Goal: Information Seeking & Learning: Learn about a topic

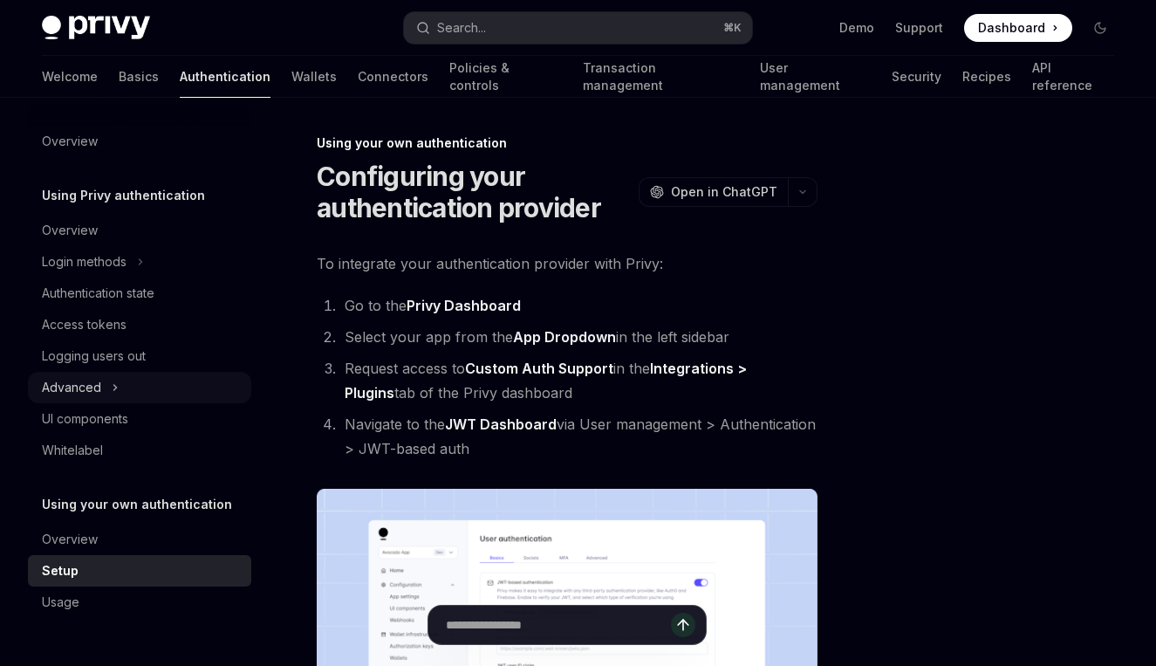
click at [79, 387] on div "Advanced" at bounding box center [71, 387] width 59 height 21
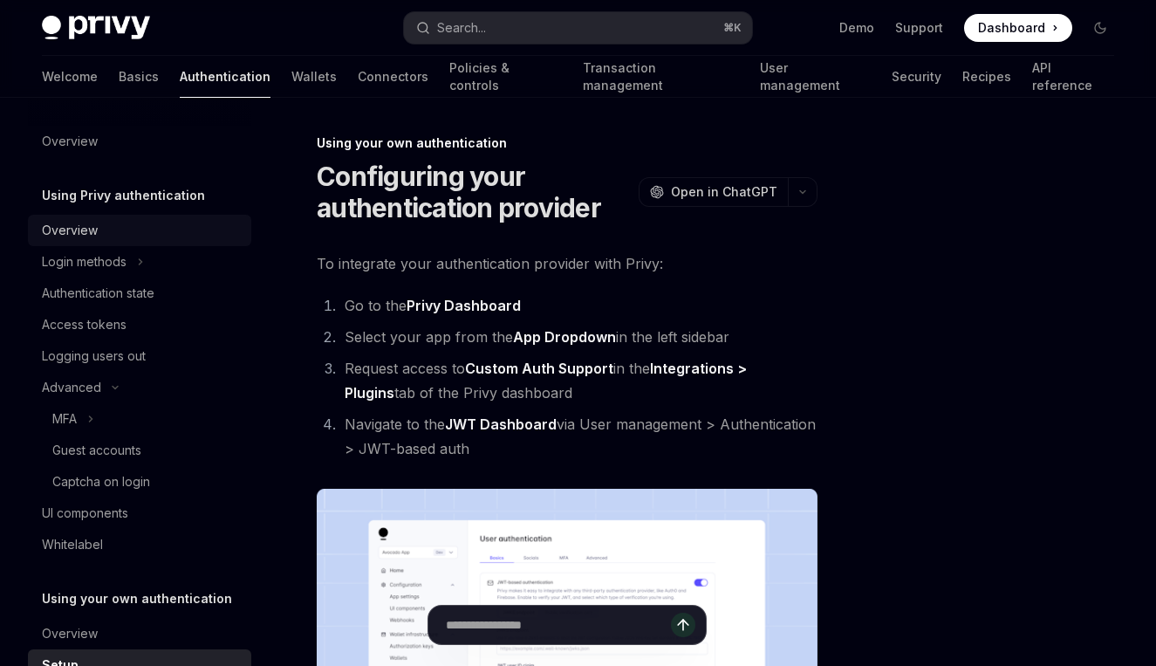
click at [77, 229] on div "Overview" at bounding box center [70, 230] width 56 height 21
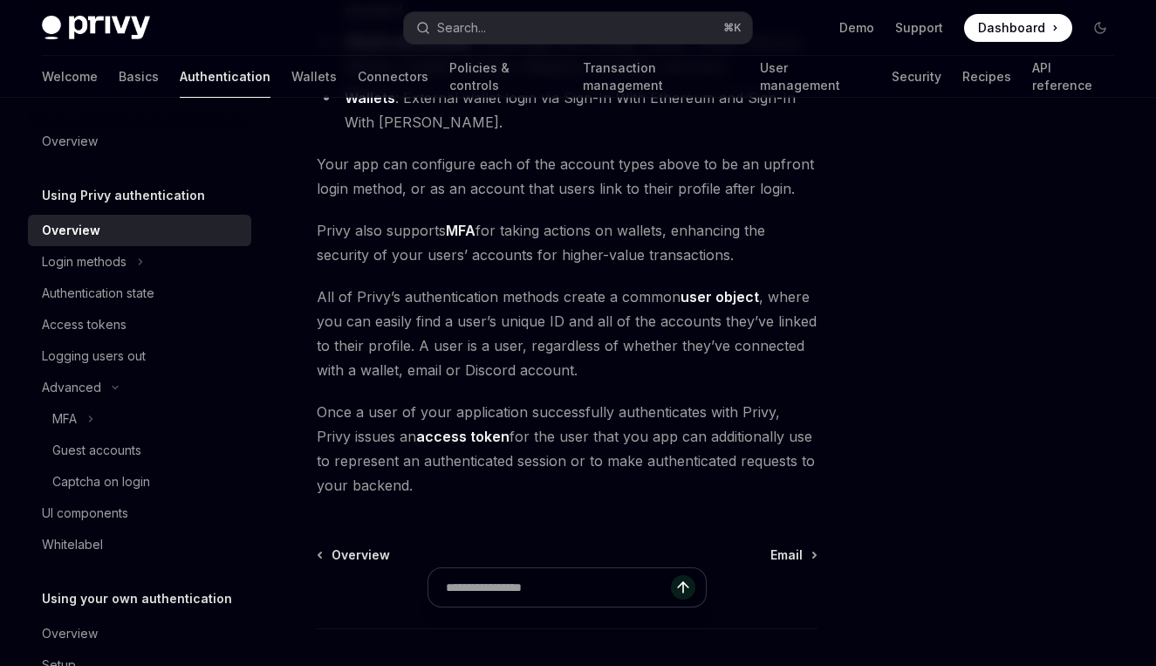
scroll to position [420, 0]
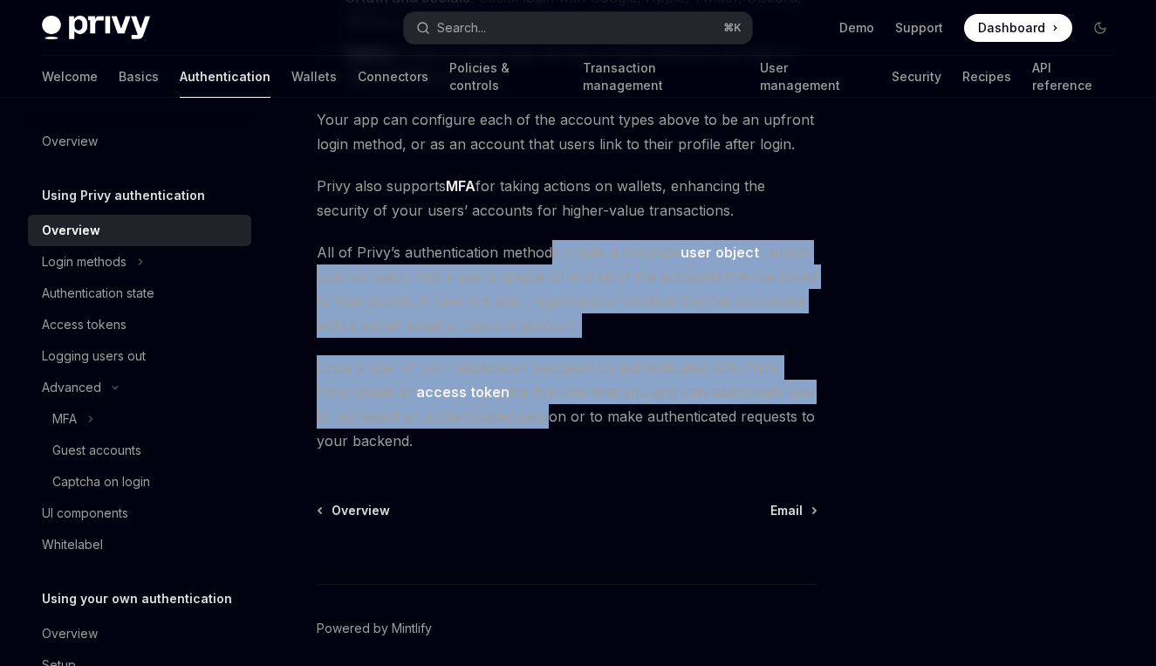
drag, startPoint x: 550, startPoint y: 249, endPoint x: 530, endPoint y: 403, distance: 155.7
click at [530, 403] on div "Privy offers a variety of authentication methods, including: Email or SMS : Pas…" at bounding box center [567, 142] width 501 height 621
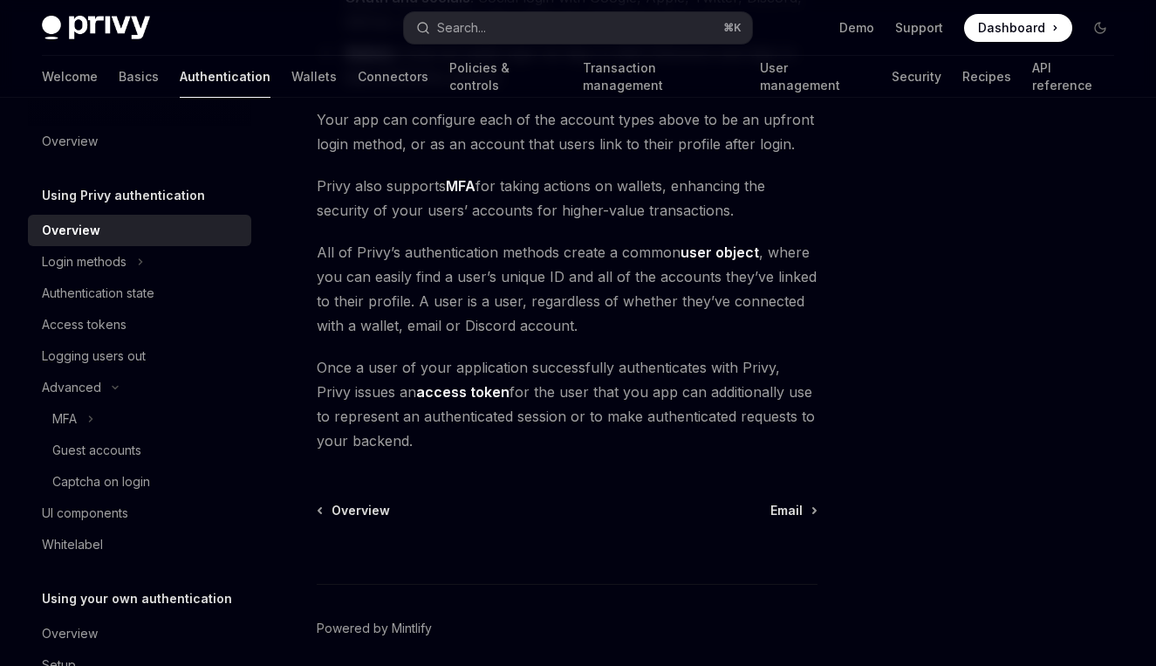
click at [551, 395] on span "Once a user of your application successfully authenticates with Privy, Privy is…" at bounding box center [567, 404] width 501 height 98
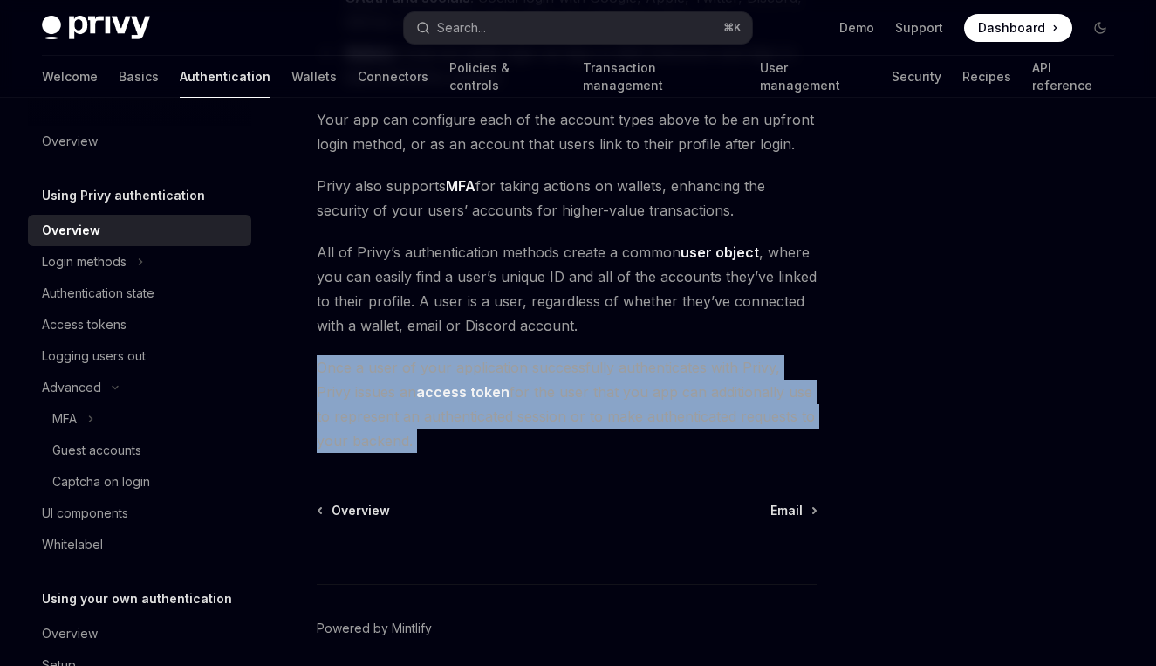
click at [551, 395] on span "Once a user of your application successfully authenticates with Privy, Privy is…" at bounding box center [567, 404] width 501 height 98
click at [599, 393] on span "Once a user of your application successfully authenticates with Privy, Privy is…" at bounding box center [567, 404] width 501 height 98
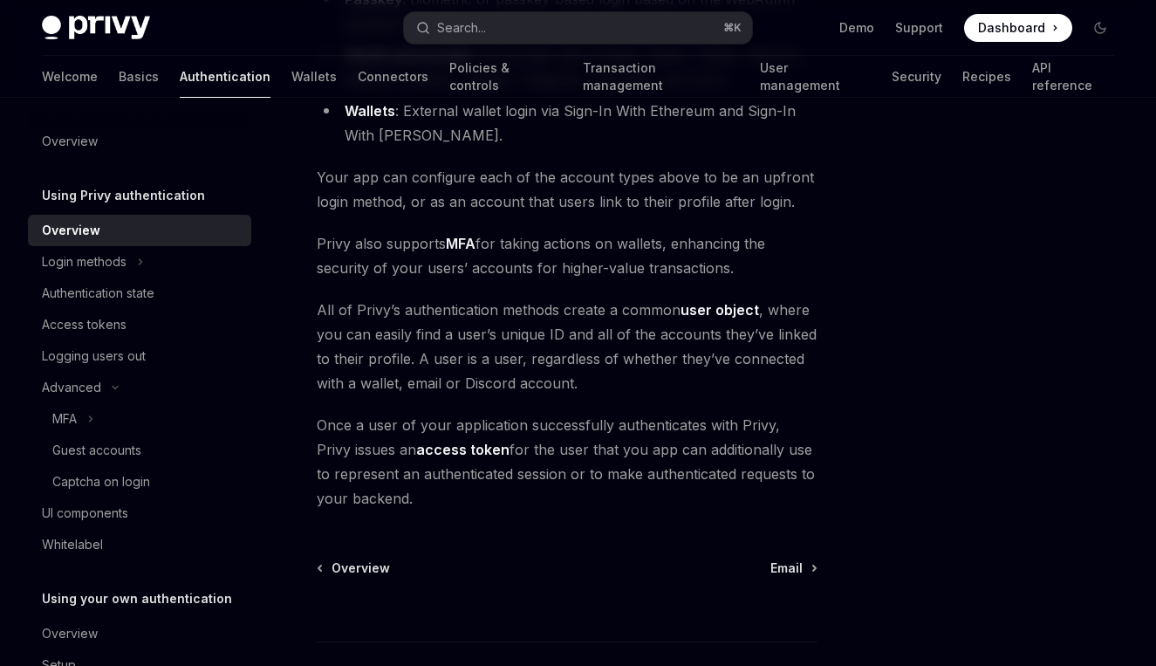
scroll to position [361, 0]
click at [794, 569] on span "Email" at bounding box center [786, 568] width 32 height 17
type textarea "*"
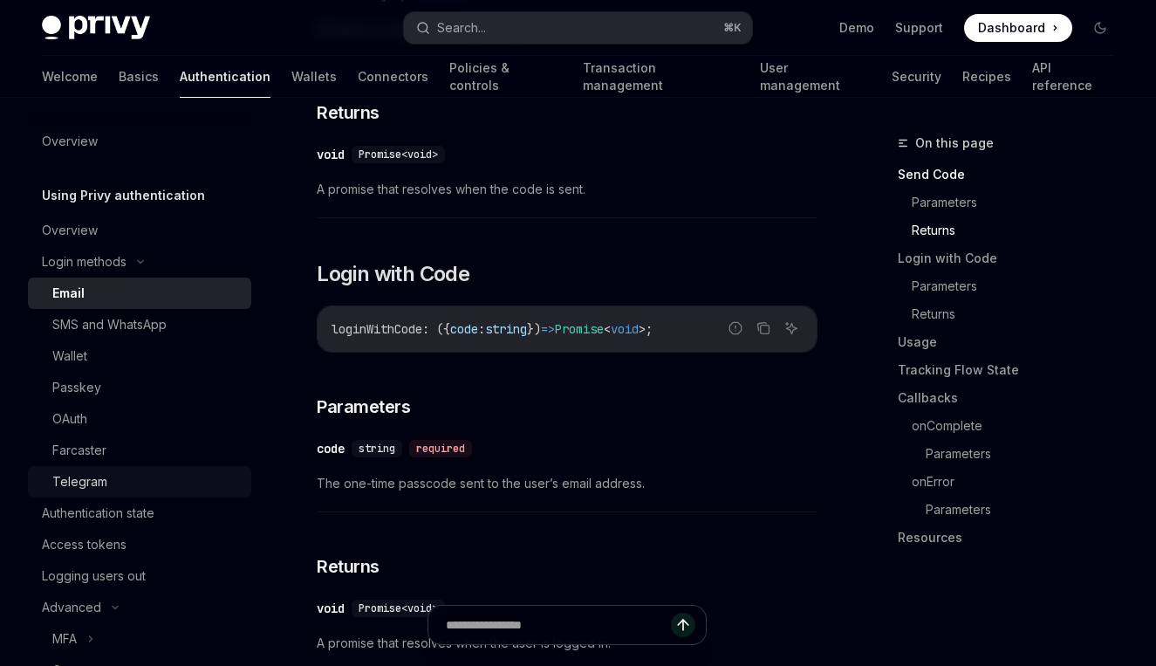
scroll to position [49, 0]
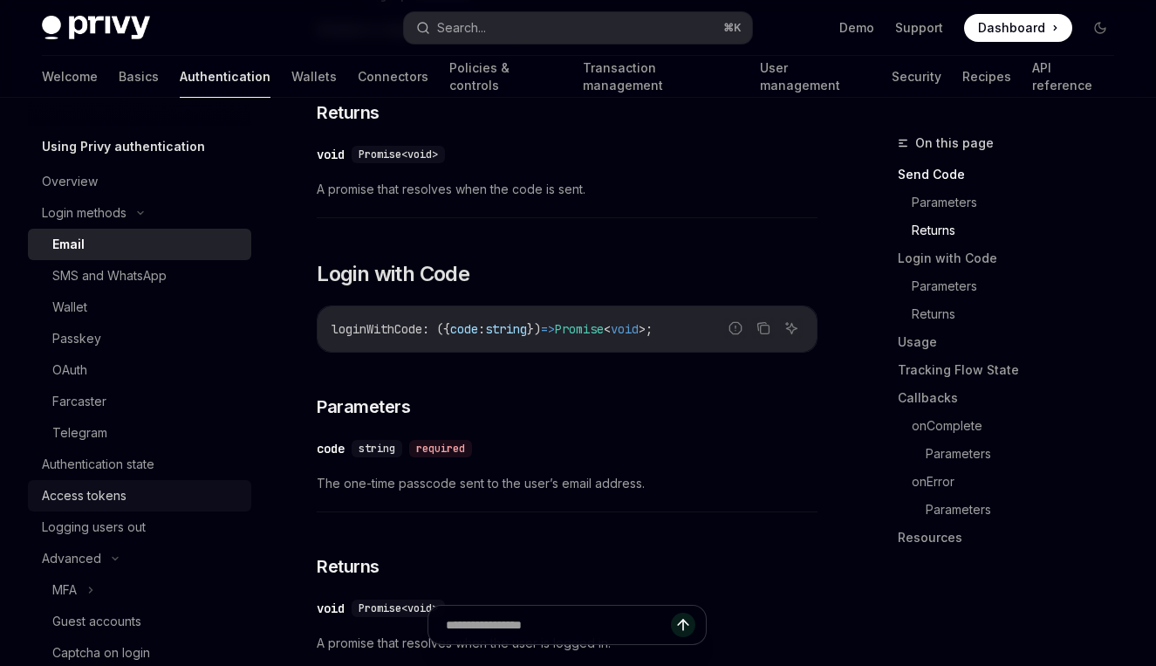
click at [114, 495] on div "Access tokens" at bounding box center [84, 495] width 85 height 21
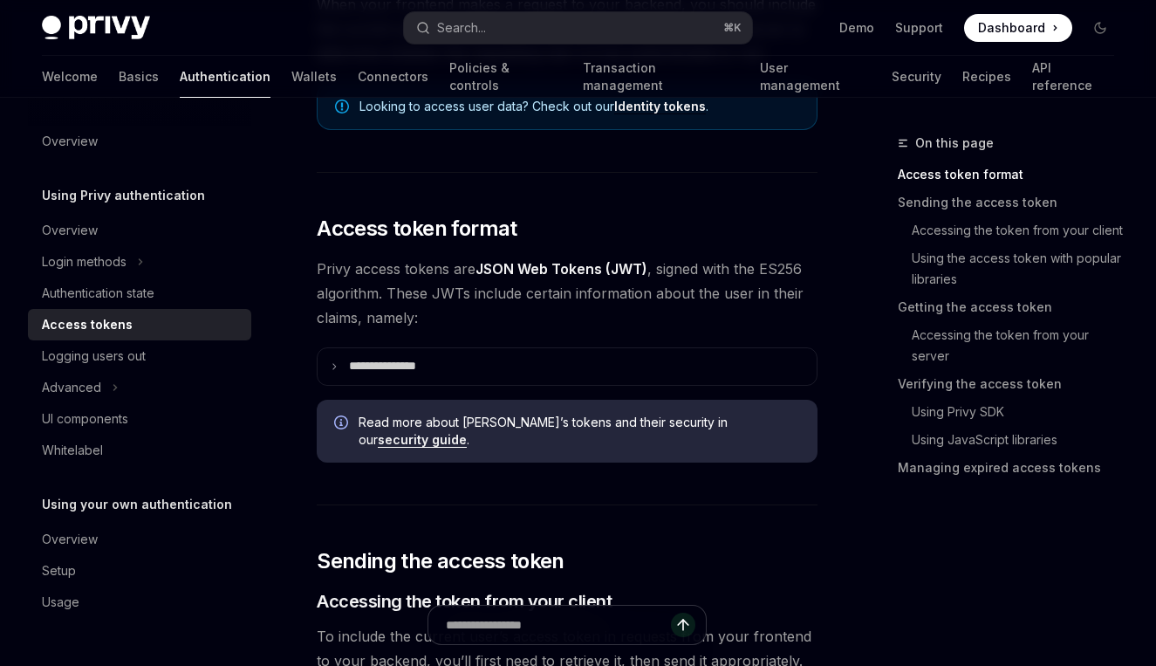
scroll to position [323, 0]
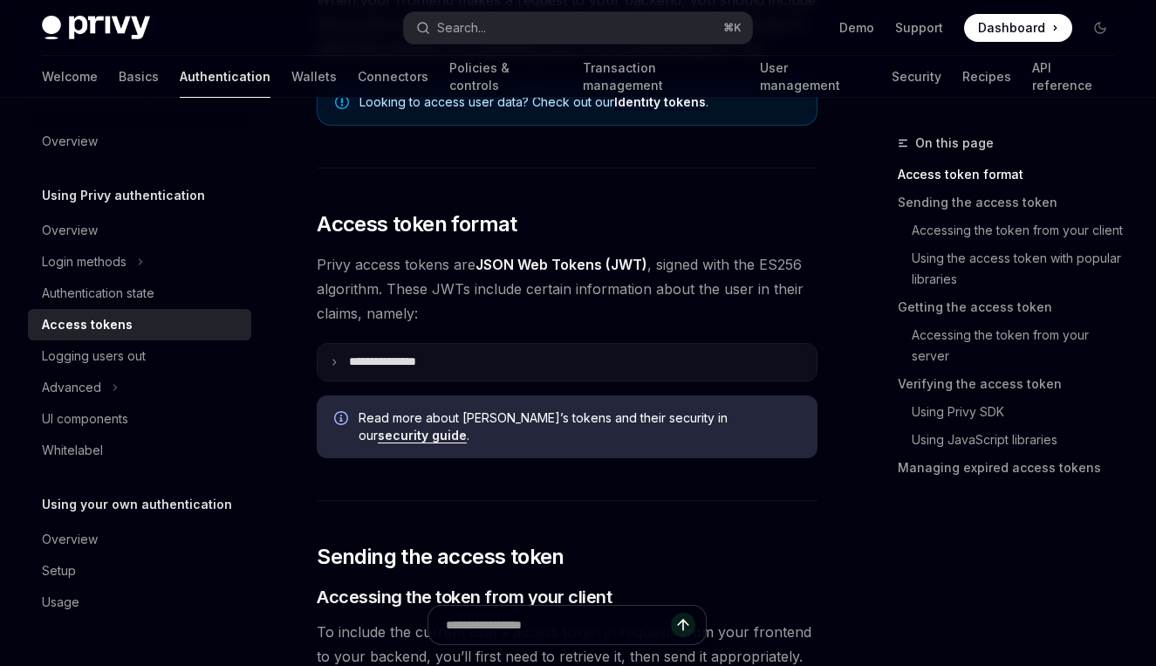
click at [349, 371] on summary "**********" at bounding box center [567, 362] width 499 height 37
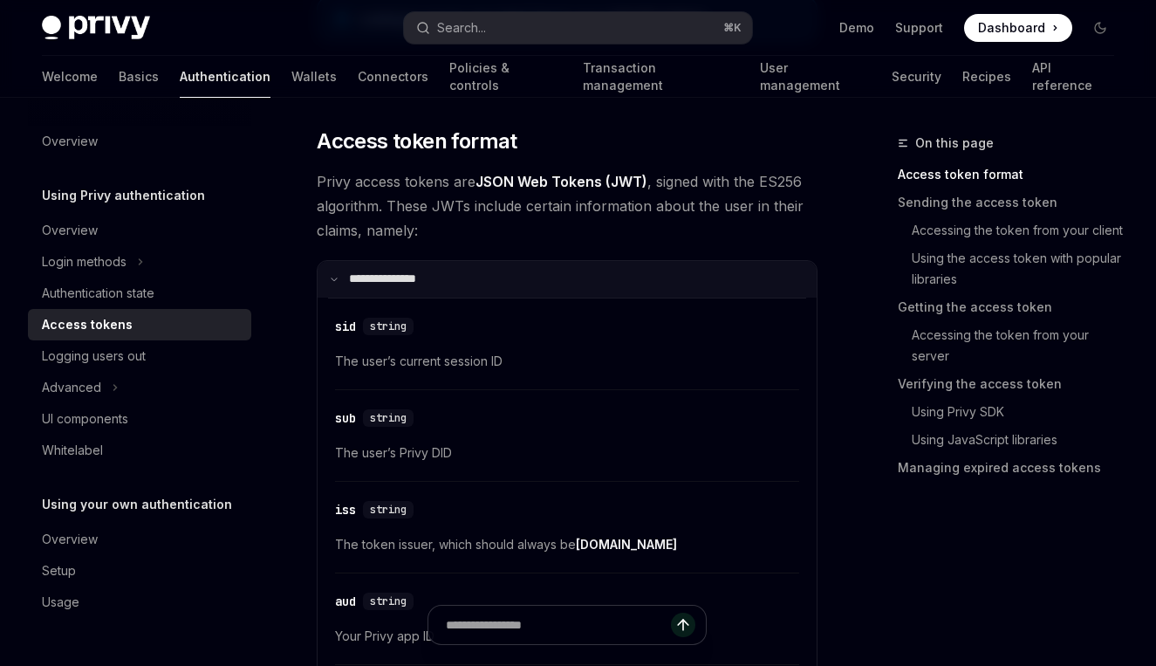
scroll to position [130, 0]
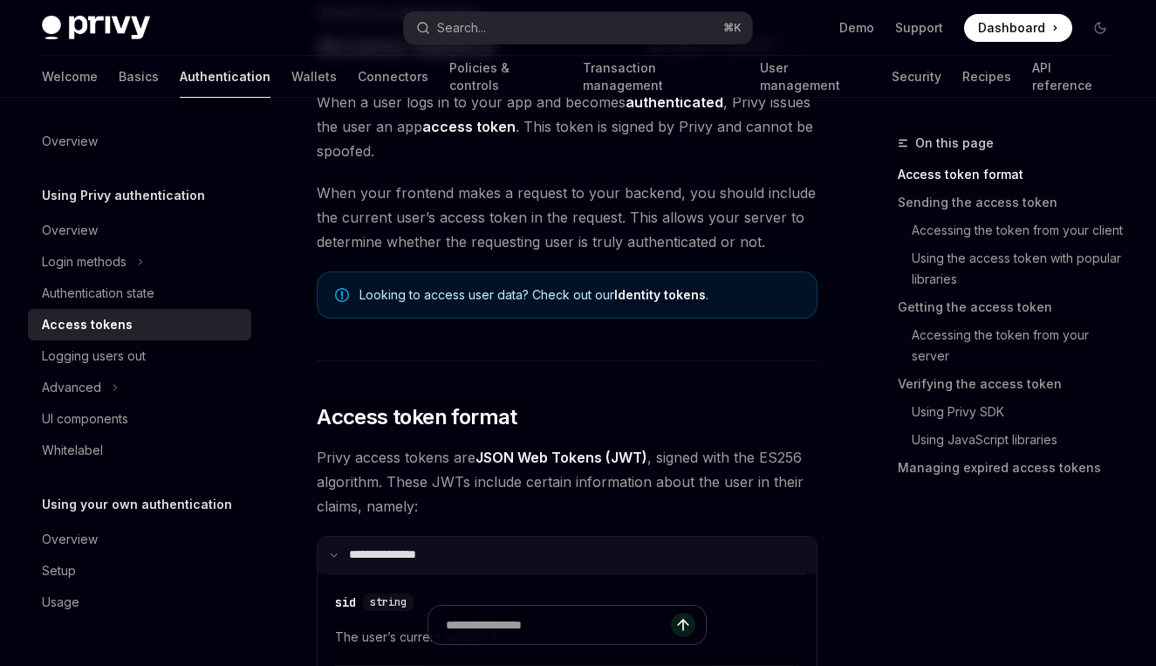
click at [342, 562] on summary "**********" at bounding box center [567, 555] width 499 height 37
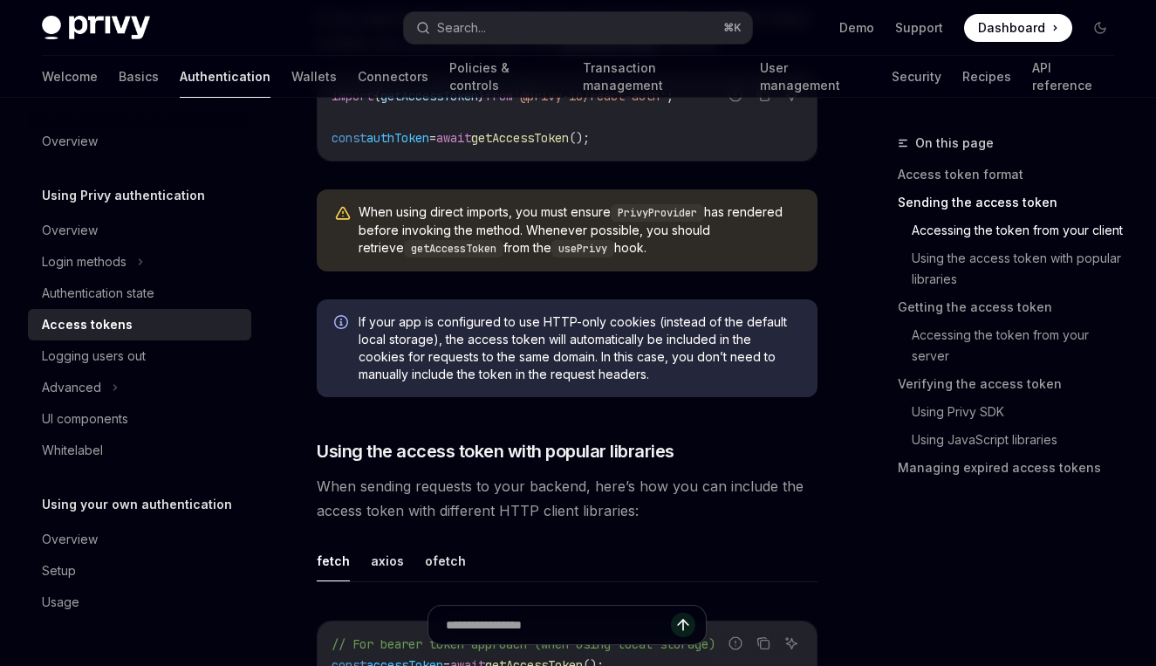
scroll to position [1598, 0]
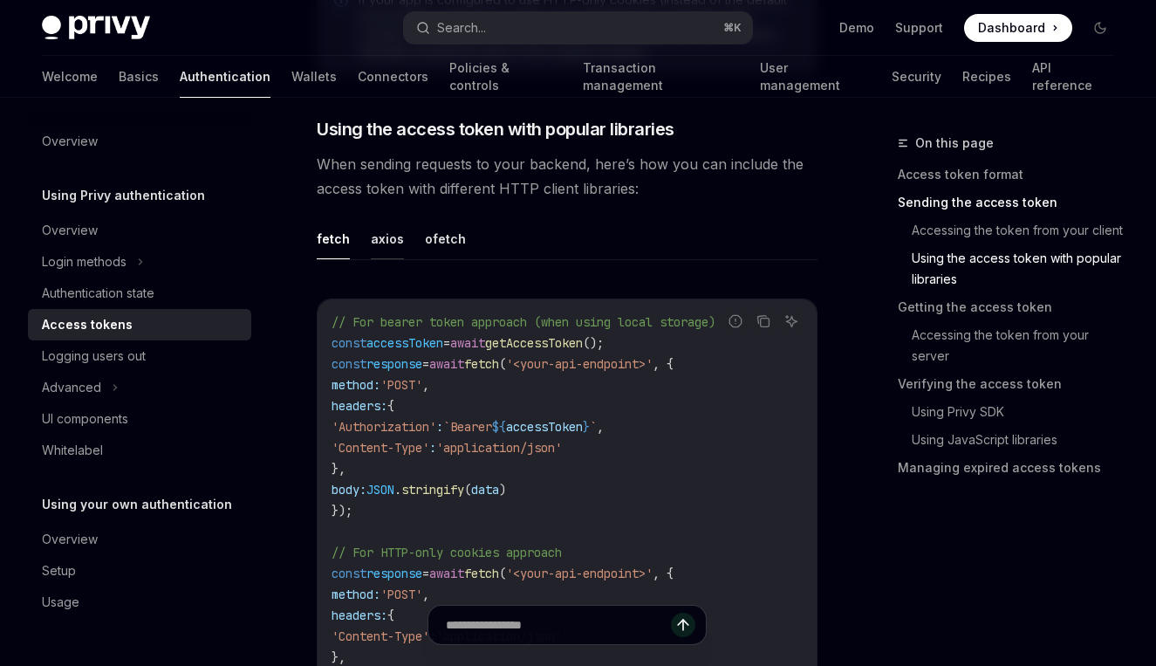
click at [383, 229] on button "axios" at bounding box center [387, 238] width 33 height 41
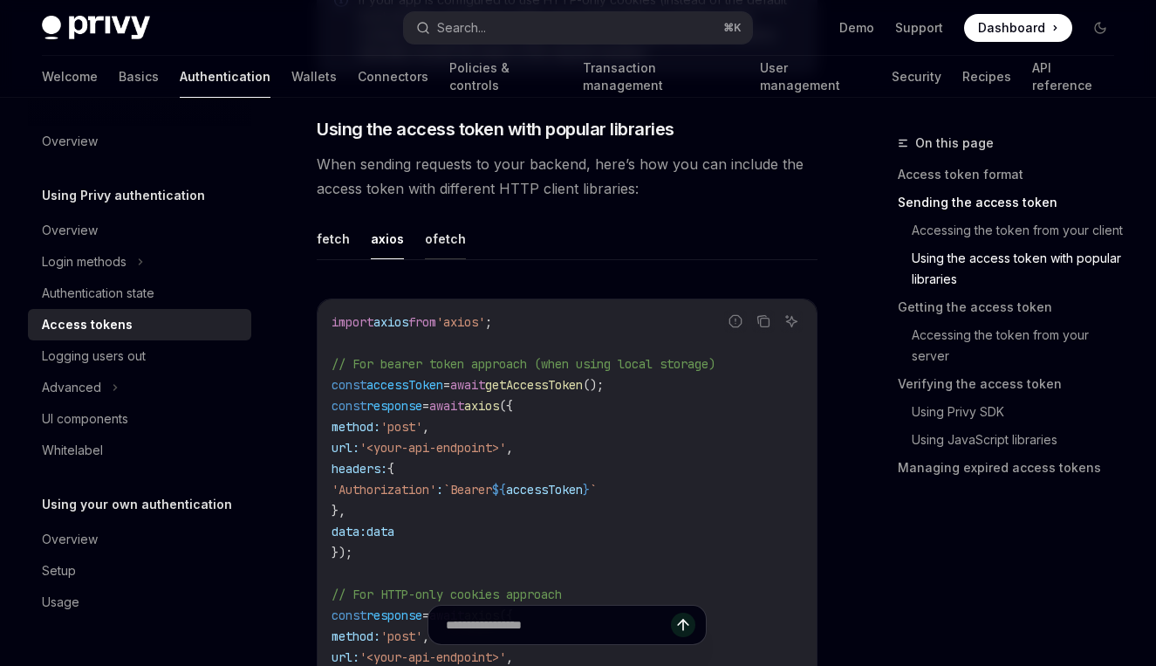
click at [441, 231] on button "ofetch" at bounding box center [445, 238] width 41 height 41
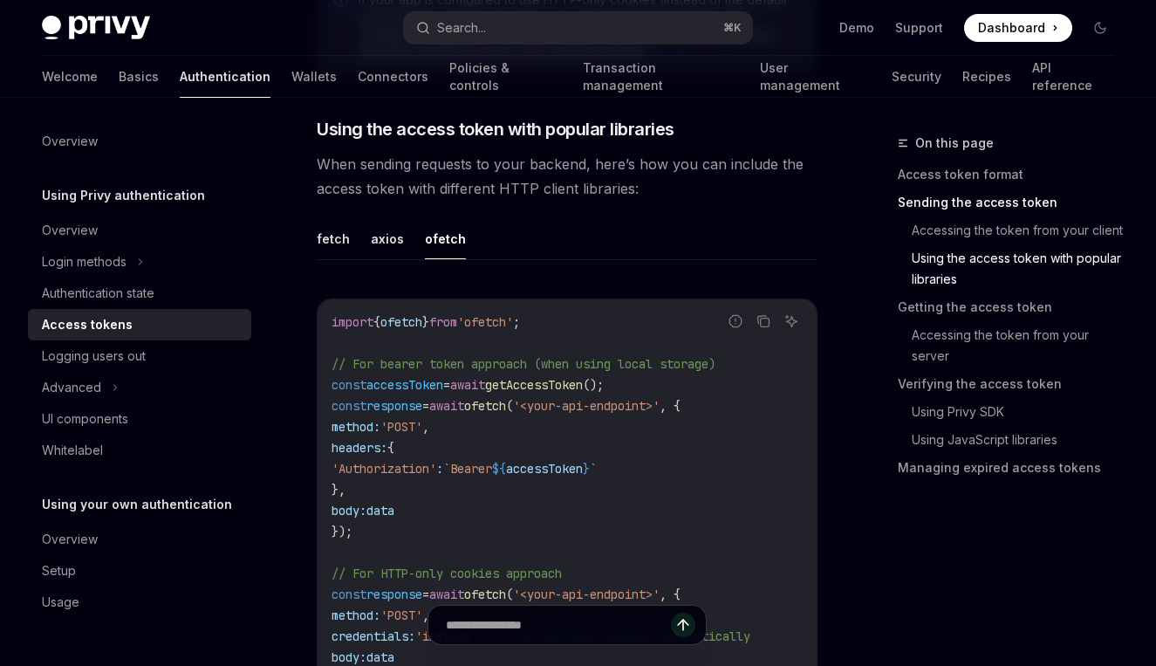
click at [351, 229] on ul "fetch axios ofetch" at bounding box center [567, 239] width 501 height 42
click at [486, 154] on span "When sending requests to your backend, here’s how you can include the access to…" at bounding box center [567, 176] width 501 height 49
click at [347, 218] on ul "fetch axios ofetch" at bounding box center [567, 239] width 501 height 42
click at [331, 222] on button "fetch" at bounding box center [333, 238] width 33 height 41
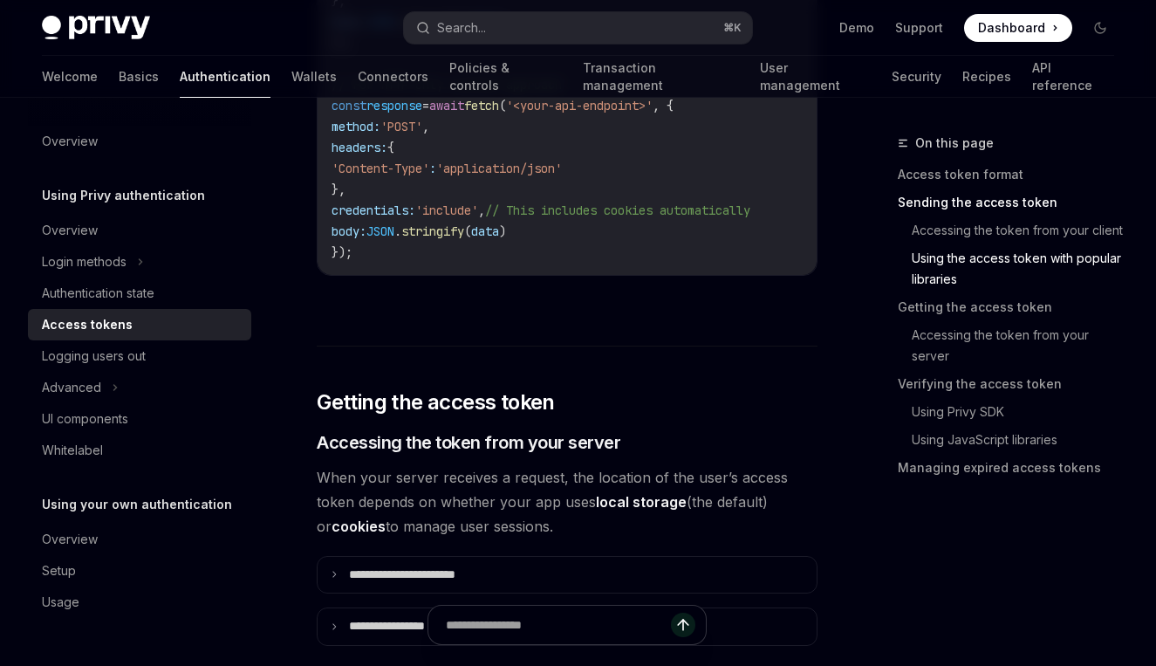
scroll to position [2189, 0]
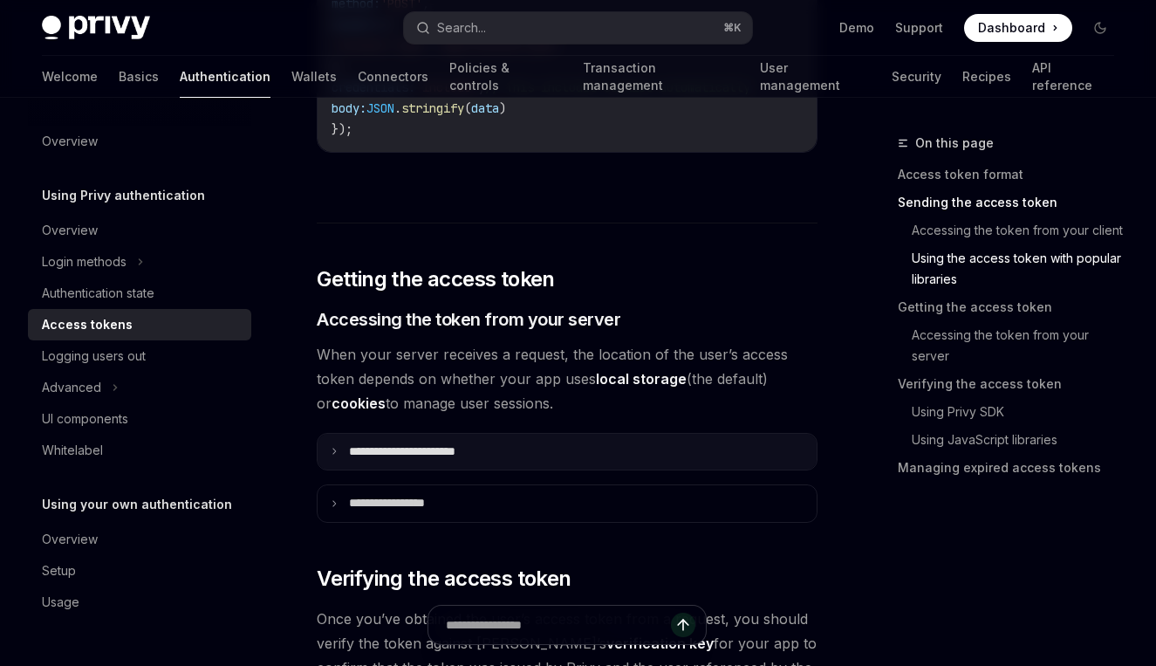
click at [339, 434] on summary "**********" at bounding box center [567, 452] width 499 height 37
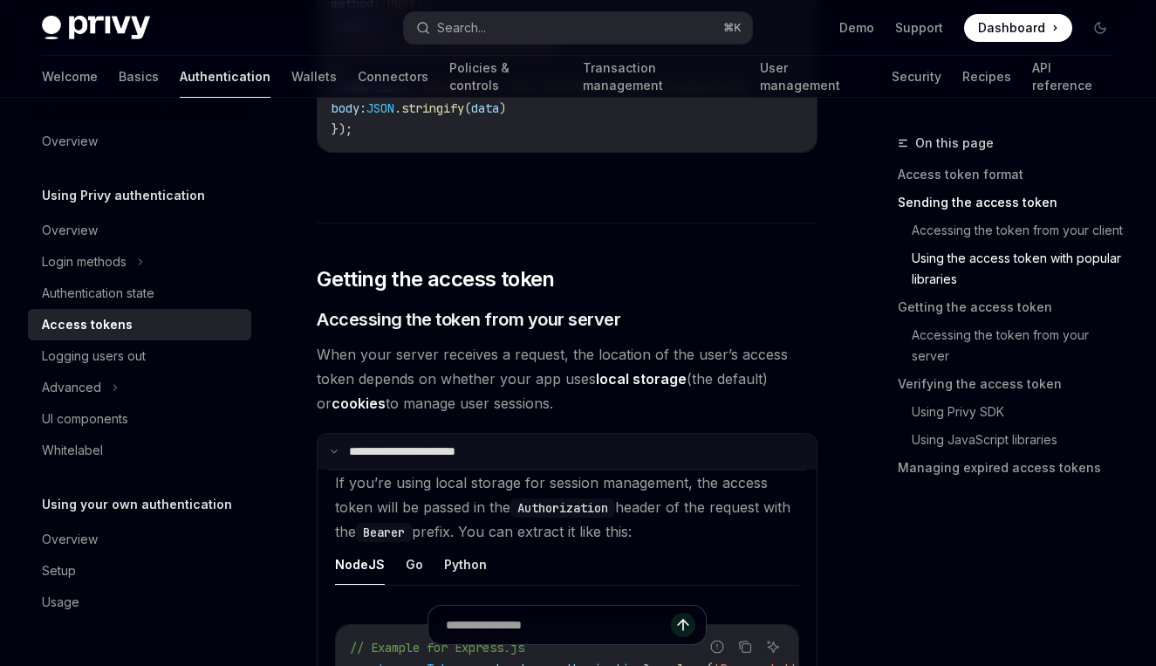
click at [339, 434] on summary "**********" at bounding box center [567, 452] width 499 height 37
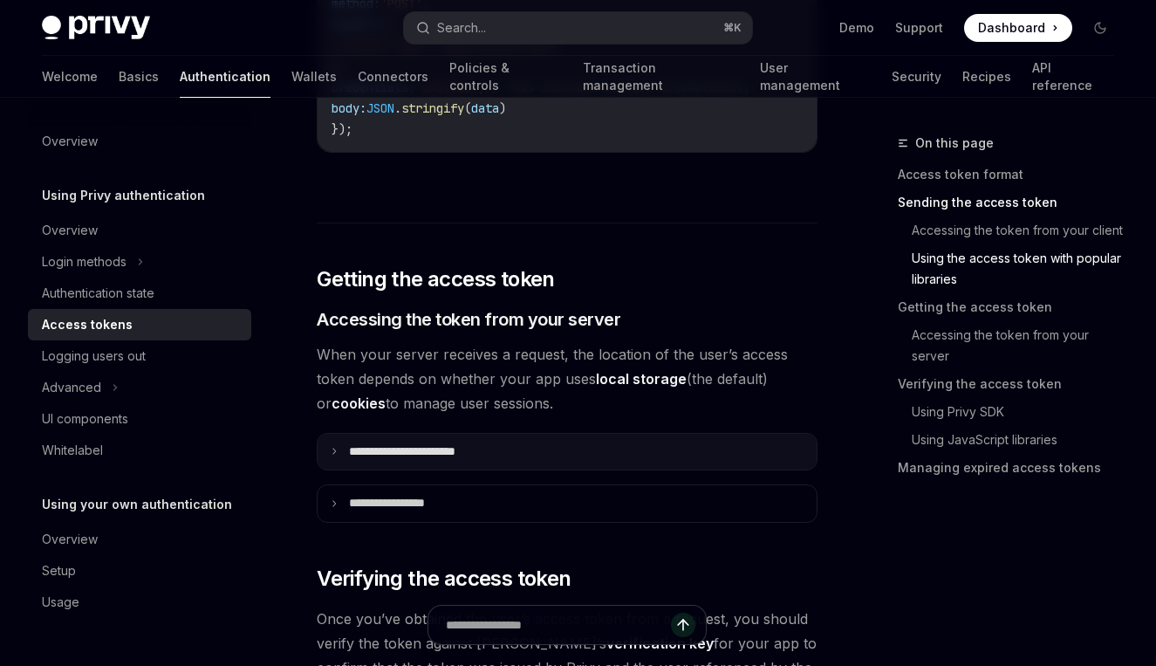
click at [339, 434] on summary "**********" at bounding box center [567, 452] width 499 height 37
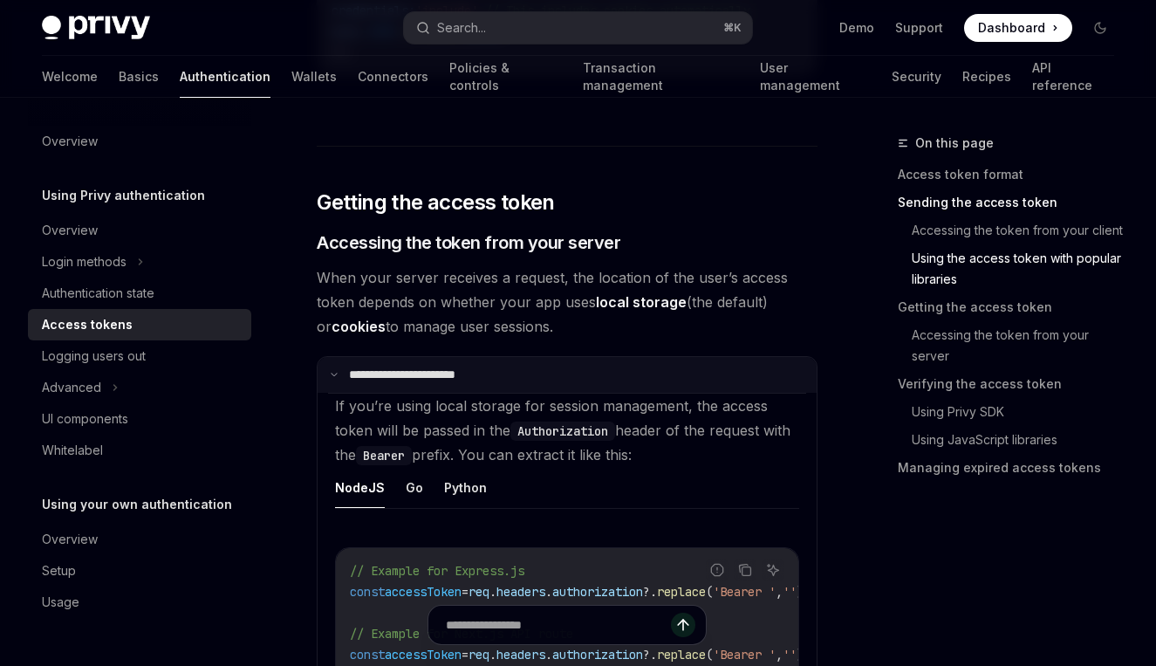
scroll to position [2210, 0]
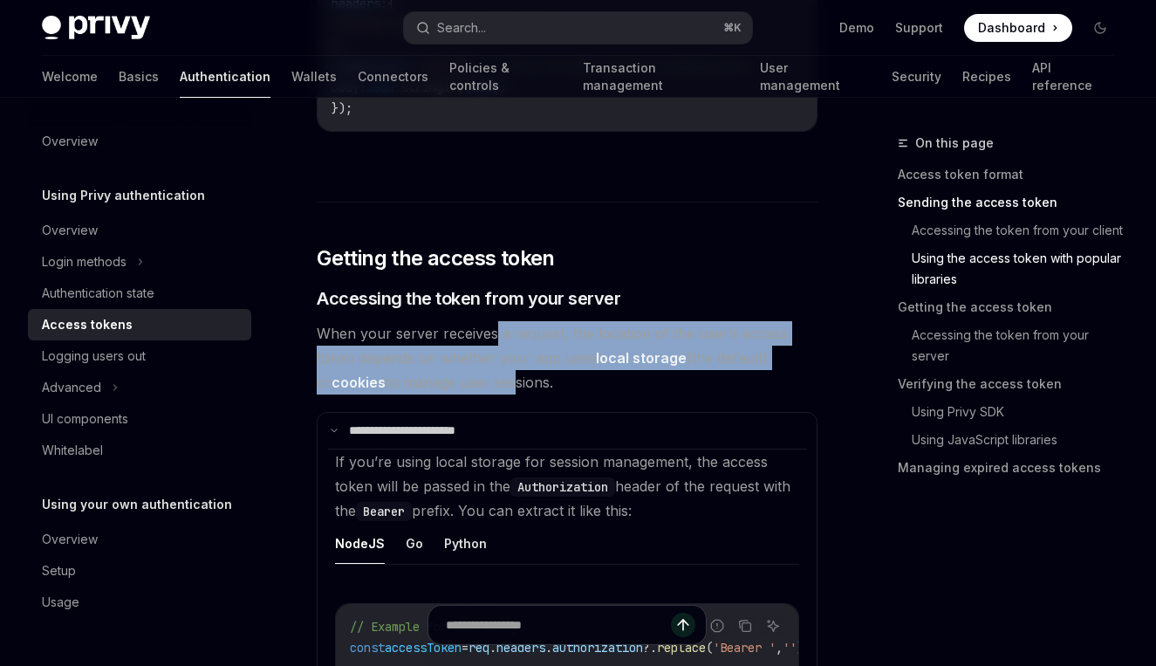
drag, startPoint x: 496, startPoint y: 326, endPoint x: 495, endPoint y: 365, distance: 38.4
click at [495, 365] on span "When your server receives a request, the location of the user’s access token de…" at bounding box center [567, 357] width 501 height 73
click at [494, 363] on span "When your server receives a request, the location of the user’s access token de…" at bounding box center [567, 357] width 501 height 73
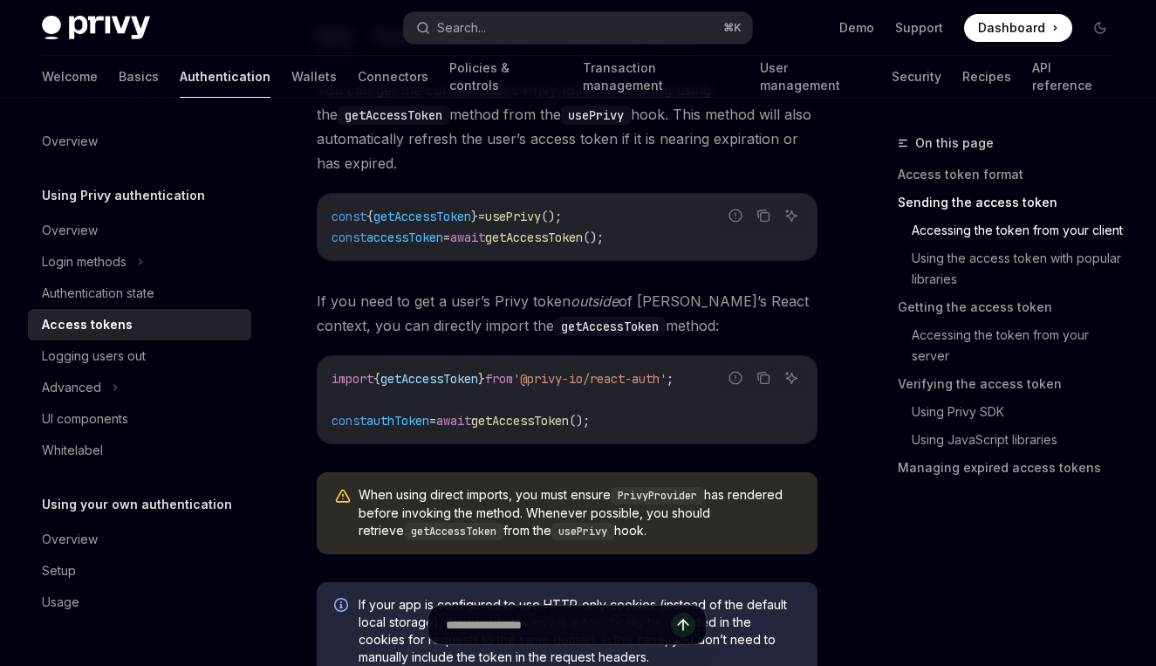
scroll to position [770, 0]
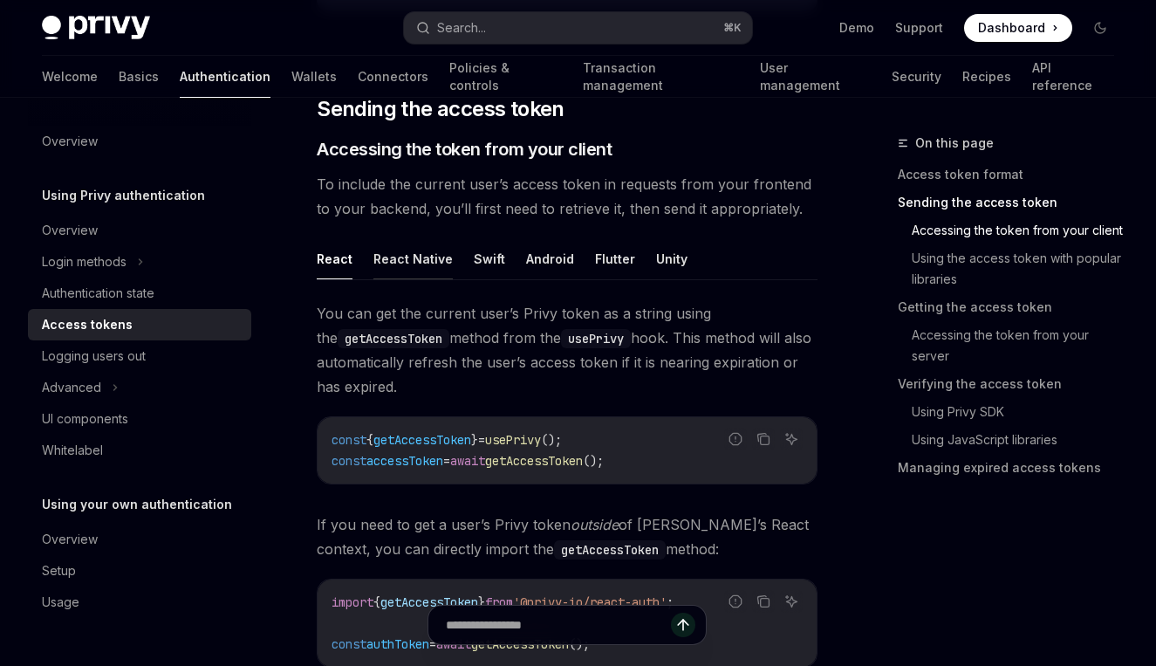
click at [402, 238] on button "React Native" at bounding box center [412, 258] width 79 height 41
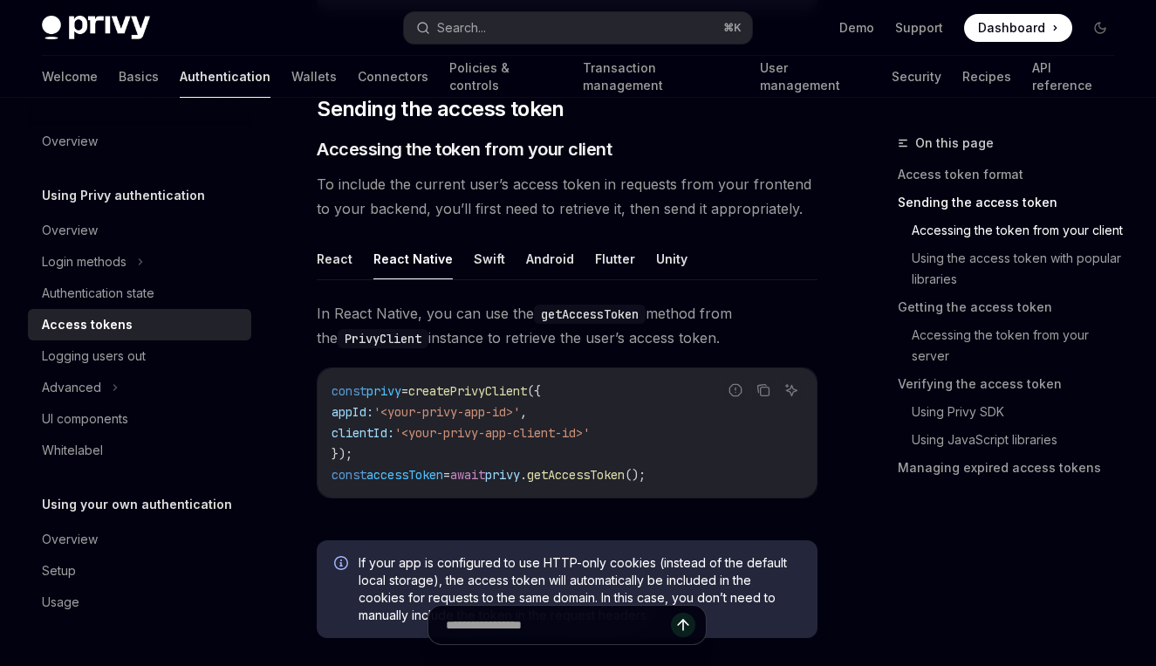
click at [461, 238] on ul "React React Native Swift Android Flutter Unity" at bounding box center [567, 259] width 501 height 42
click at [485, 242] on button "Swift" at bounding box center [489, 258] width 31 height 41
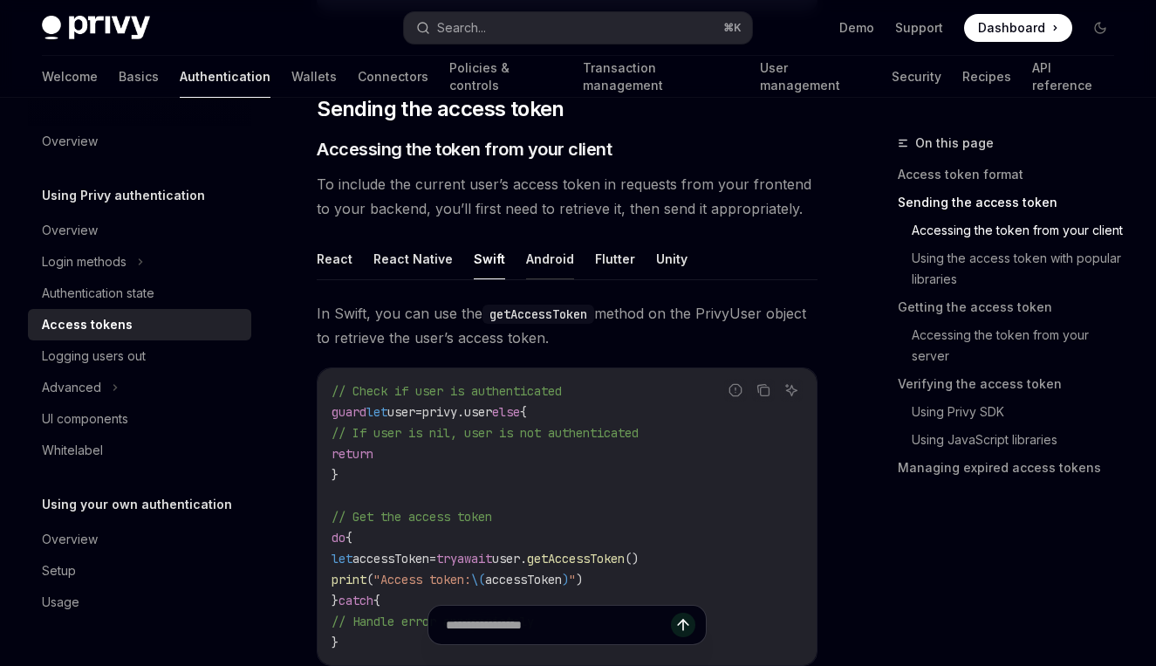
click at [526, 249] on button "Android" at bounding box center [550, 258] width 48 height 41
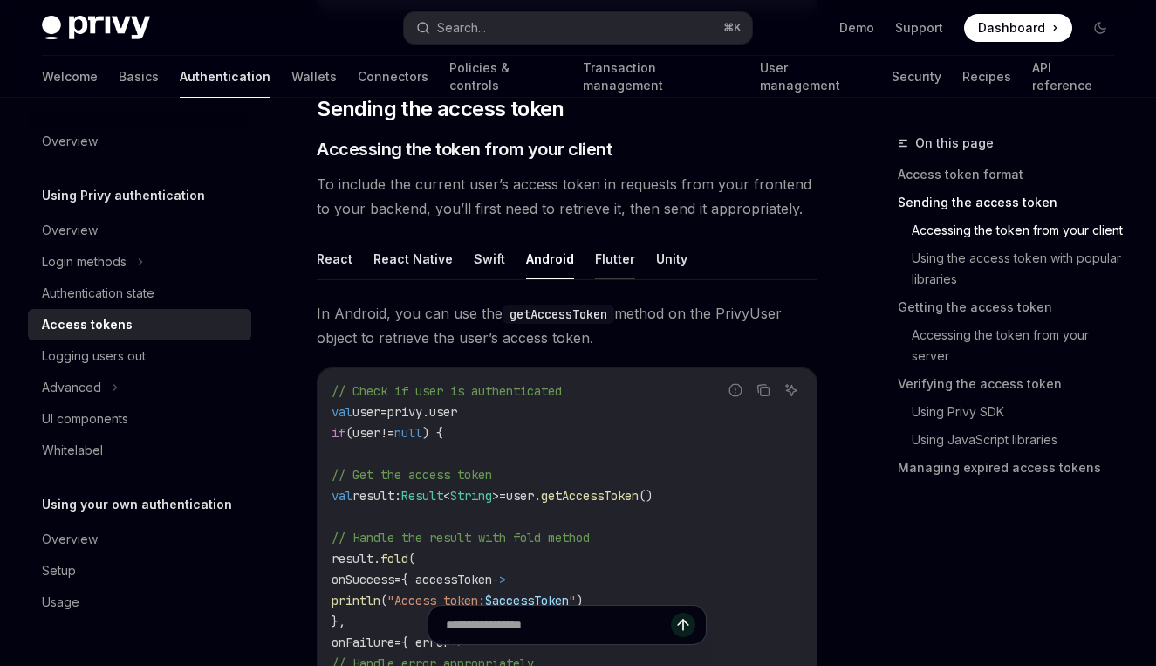
click at [605, 251] on button "Flutter" at bounding box center [615, 258] width 40 height 41
click at [656, 243] on button "Unity" at bounding box center [671, 258] width 31 height 41
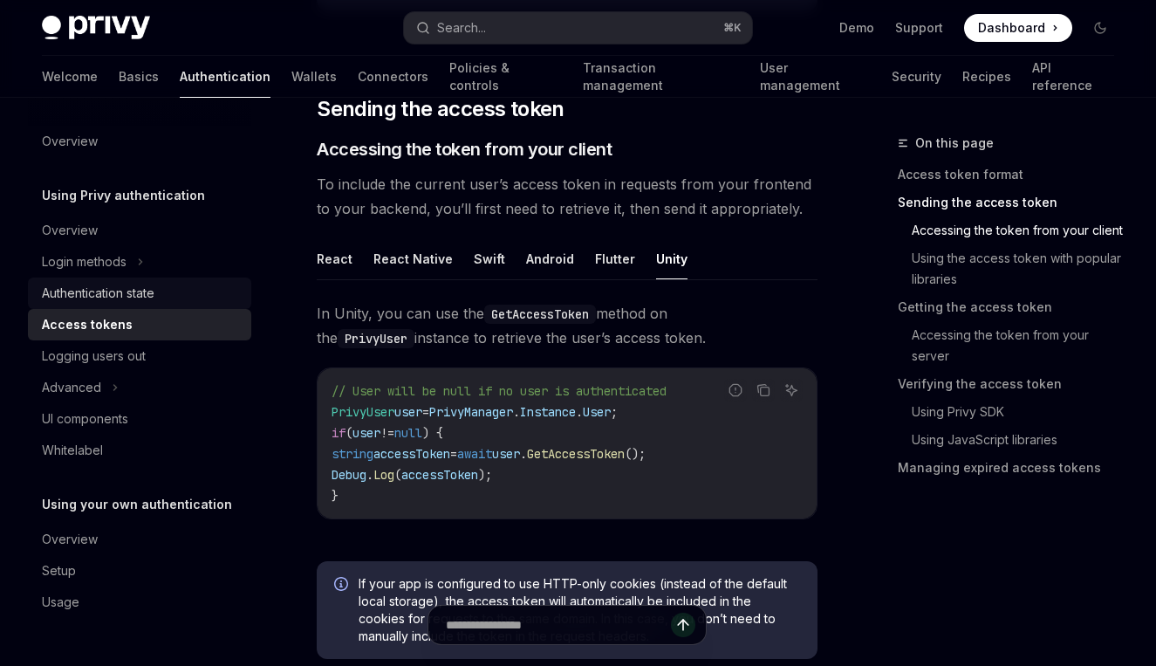
click at [84, 288] on div "Authentication state" at bounding box center [98, 293] width 113 height 21
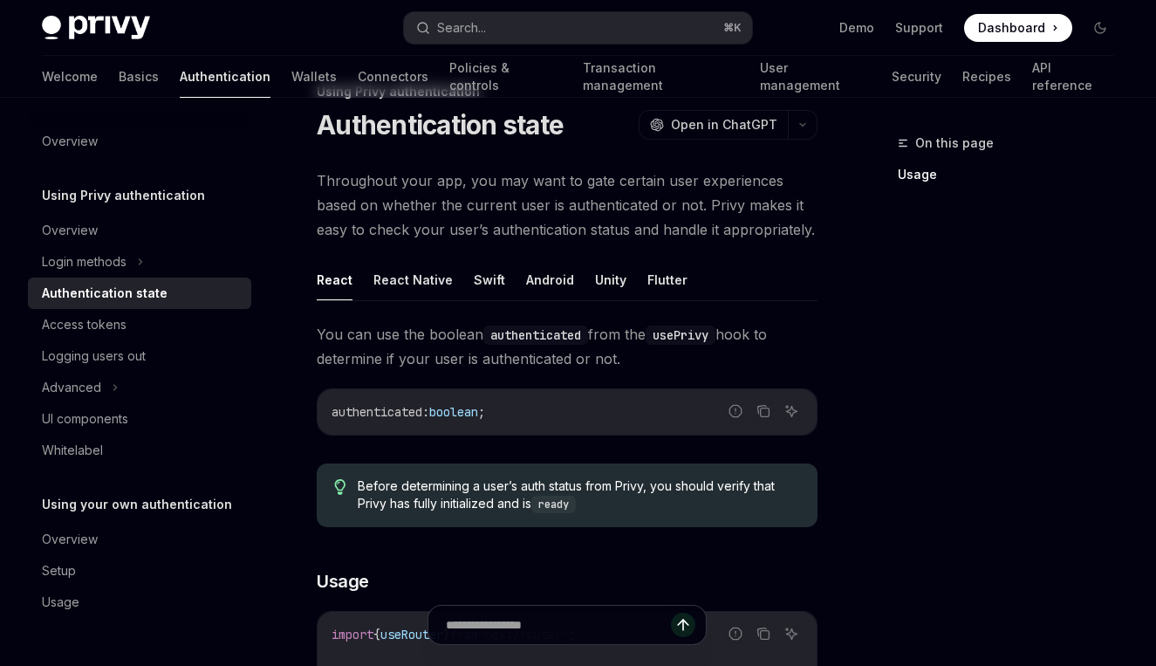
scroll to position [53, 0]
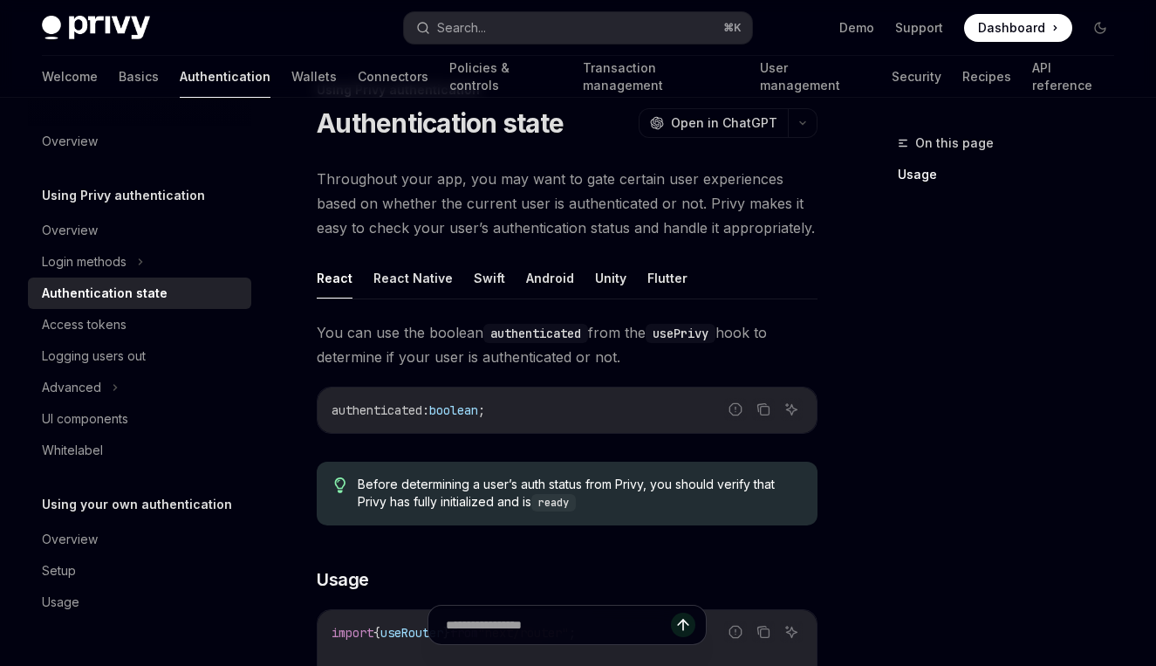
click at [496, 342] on span "You can use the boolean authenticated from the usePrivy hook to determine if yo…" at bounding box center [567, 344] width 501 height 49
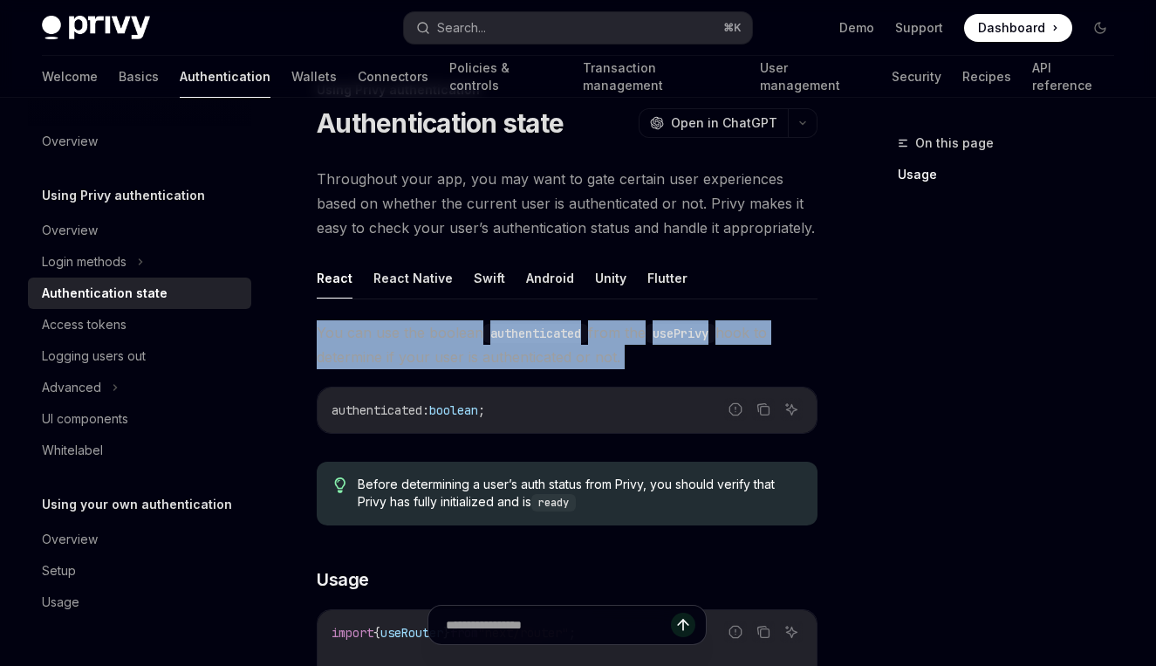
click at [496, 342] on span "You can use the boolean authenticated from the usePrivy hook to determine if yo…" at bounding box center [567, 344] width 501 height 49
click at [398, 345] on span "You can use the boolean authenticated from the usePrivy hook to determine if yo…" at bounding box center [567, 344] width 501 height 49
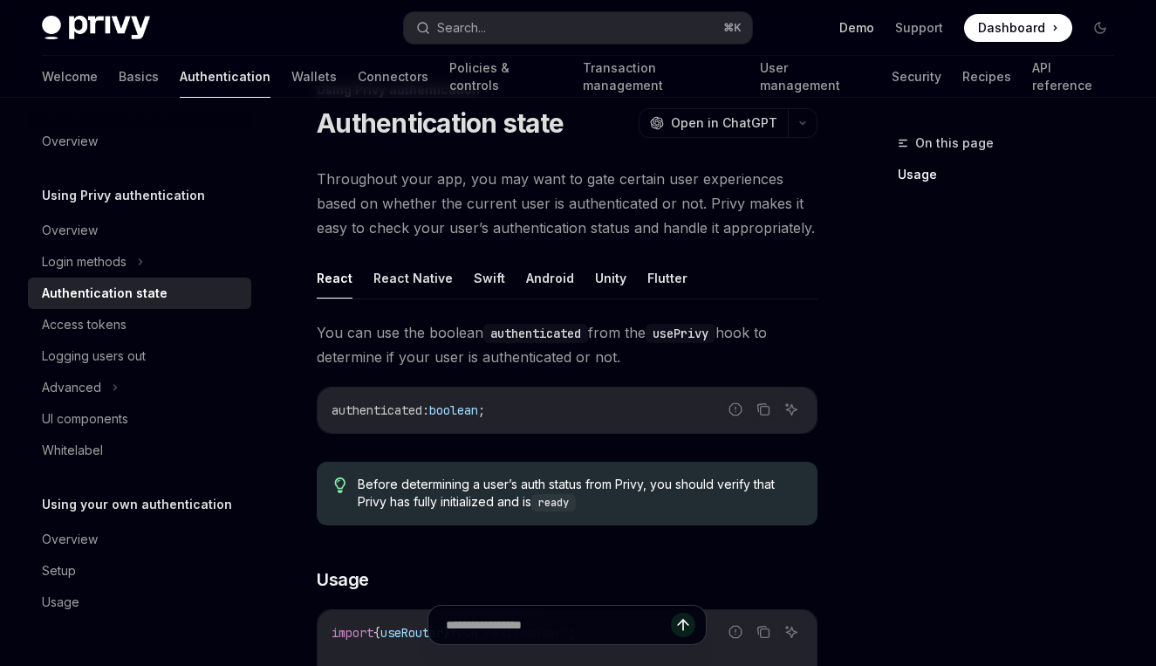
click at [866, 31] on link "Demo" at bounding box center [856, 27] width 35 height 17
click at [1032, 81] on link "API reference" at bounding box center [1073, 77] width 82 height 42
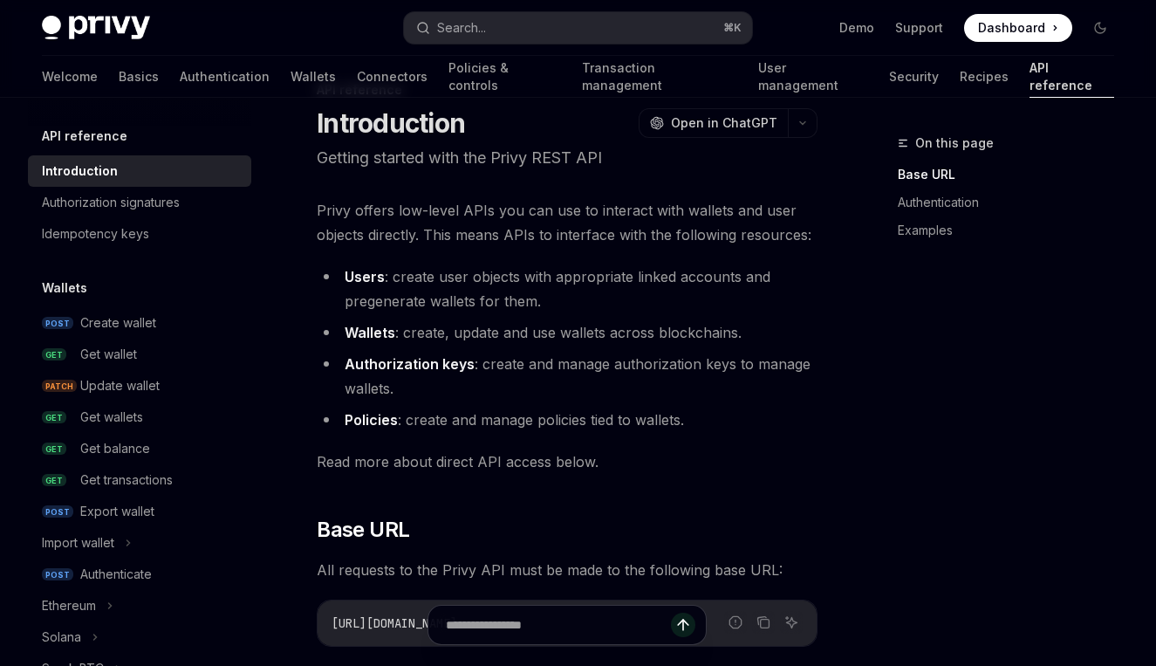
click at [1030, 91] on link "API reference" at bounding box center [1072, 77] width 85 height 42
click at [933, 207] on link "Authentication" at bounding box center [1013, 202] width 230 height 28
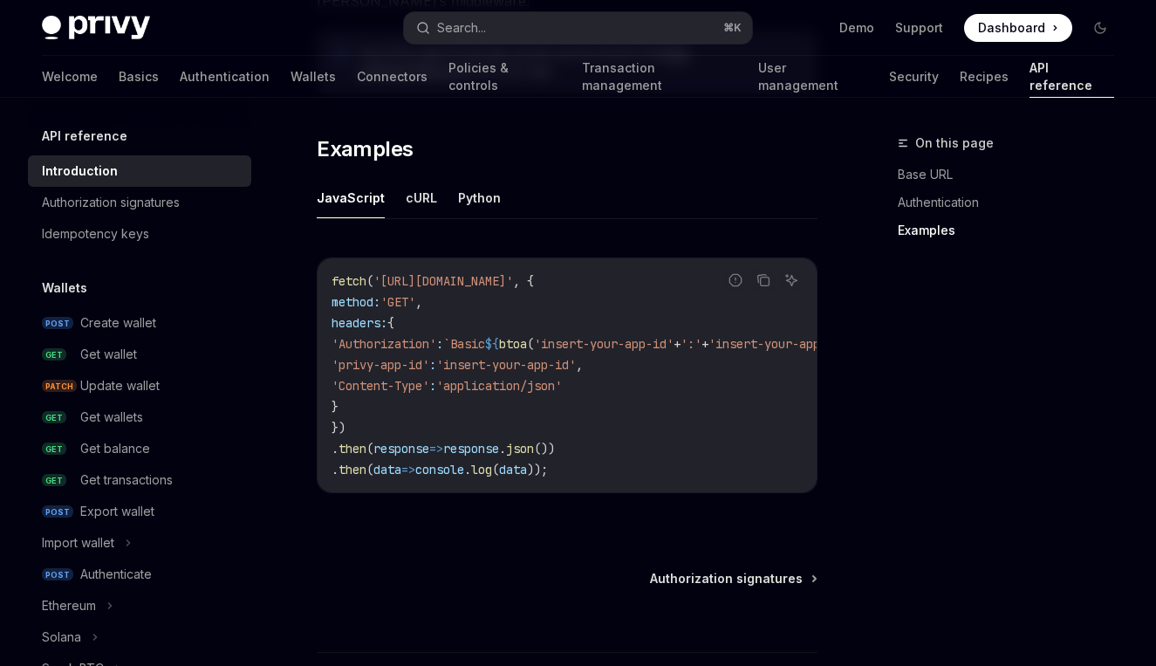
scroll to position [1175, 0]
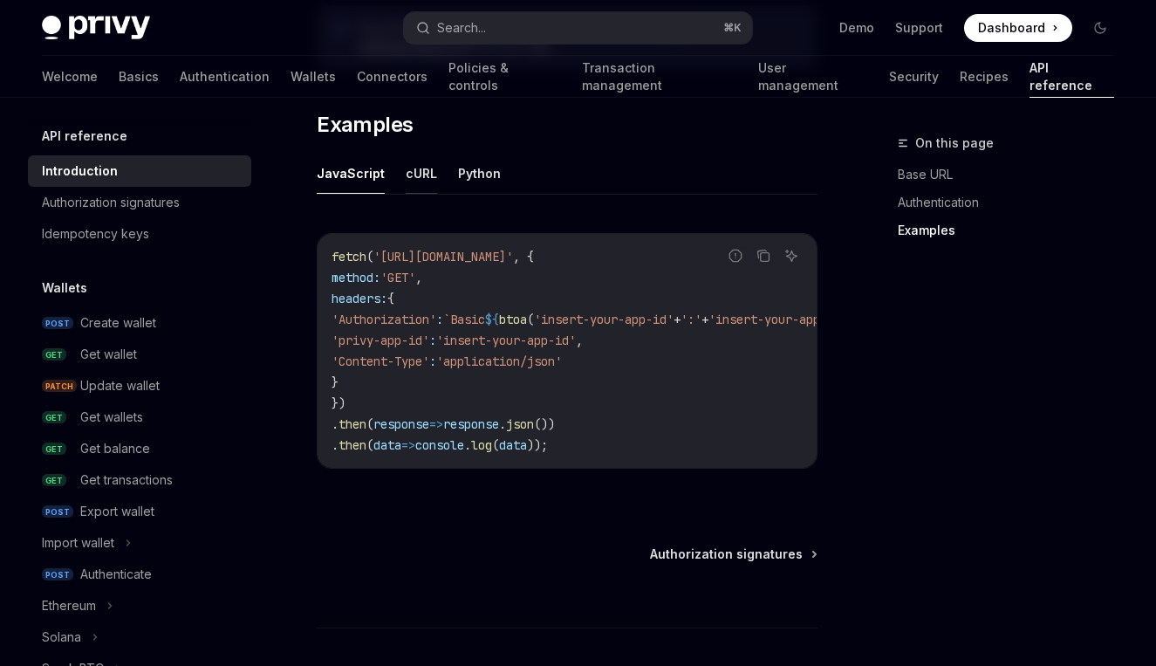
click at [420, 168] on button "cURL" at bounding box center [421, 173] width 31 height 41
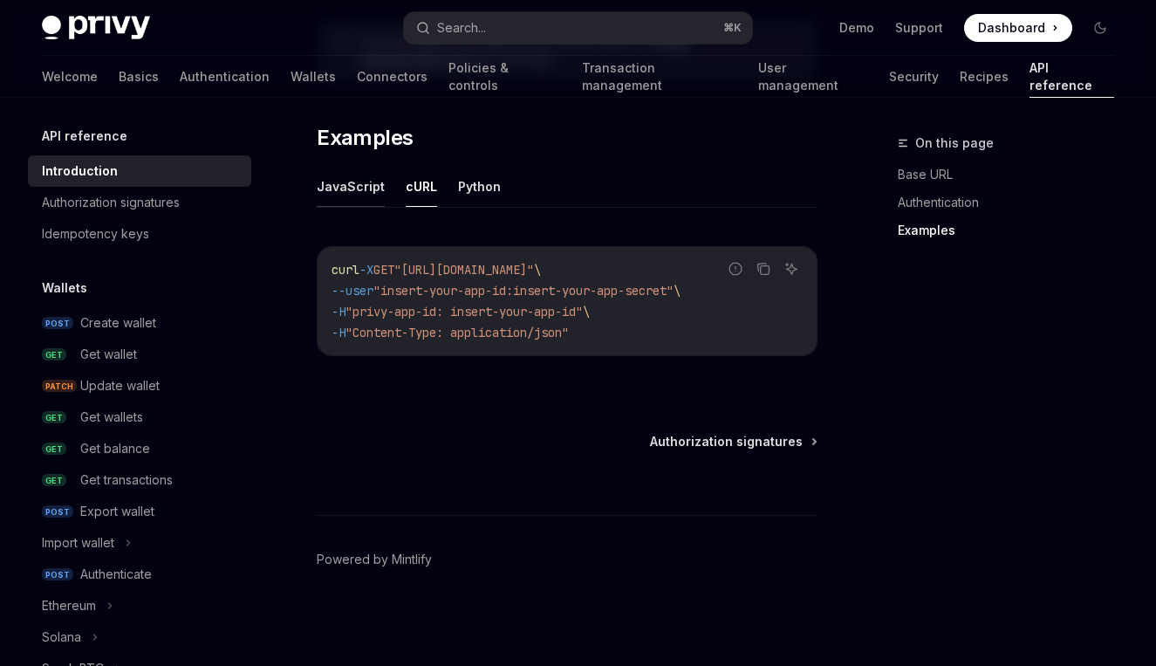
click at [335, 191] on button "JavaScript" at bounding box center [351, 186] width 68 height 41
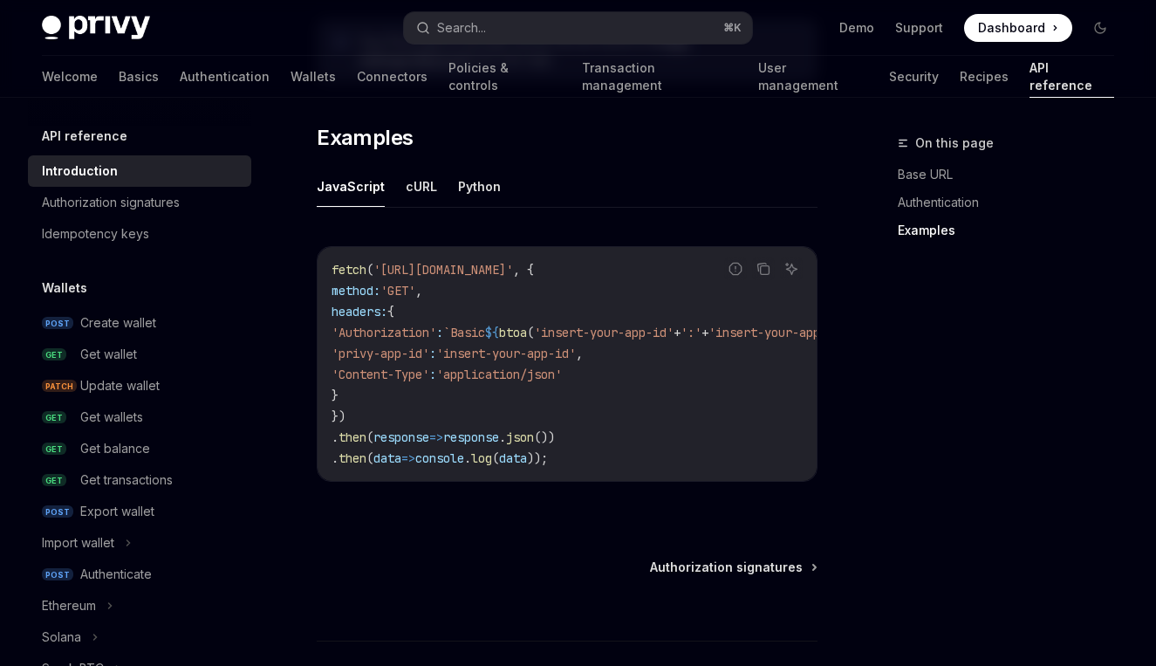
click at [397, 189] on ul "JavaScript cURL Python" at bounding box center [567, 187] width 501 height 42
click at [414, 195] on button "cURL" at bounding box center [421, 186] width 31 height 41
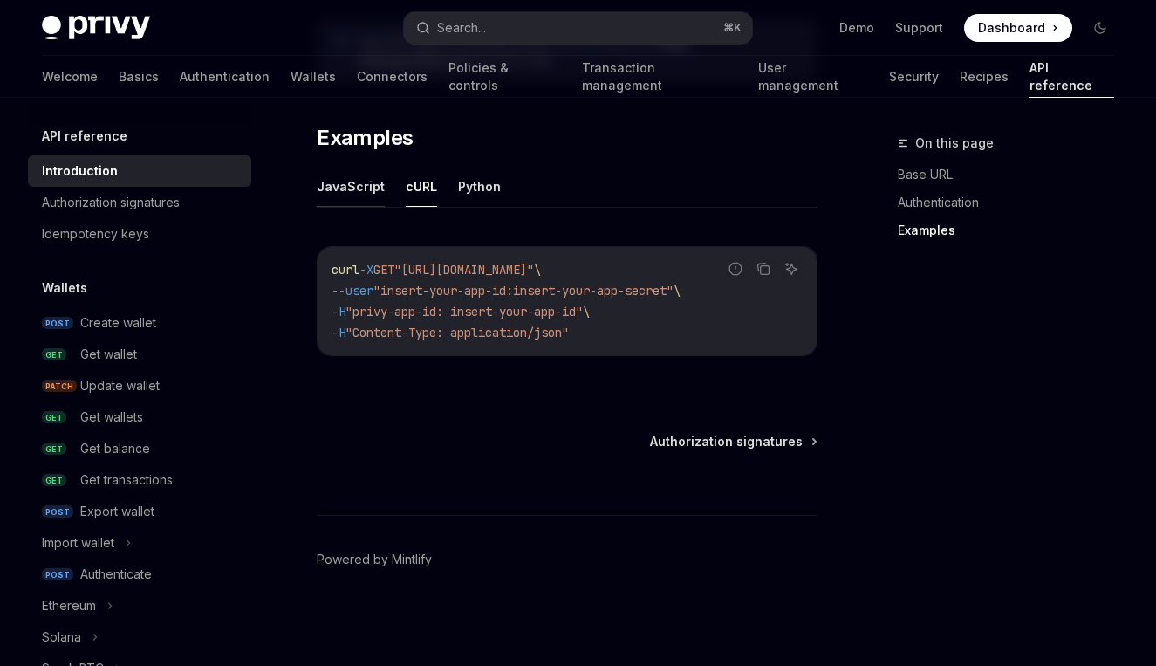
click at [353, 194] on button "JavaScript" at bounding box center [351, 186] width 68 height 41
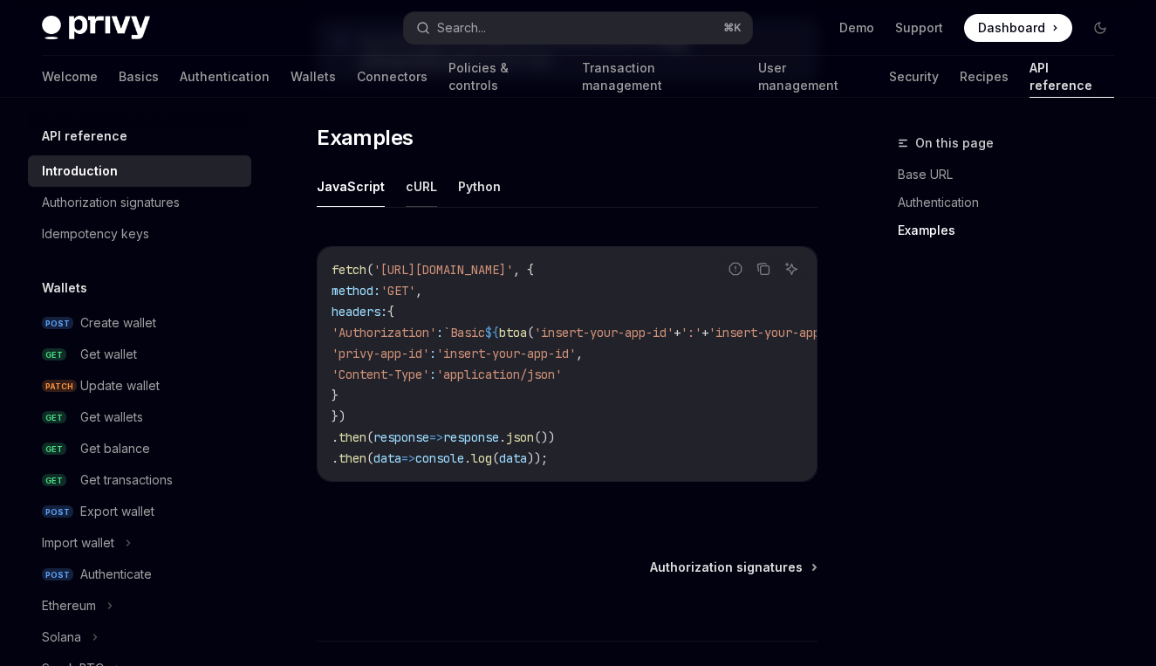
click at [412, 190] on button "cURL" at bounding box center [421, 186] width 31 height 41
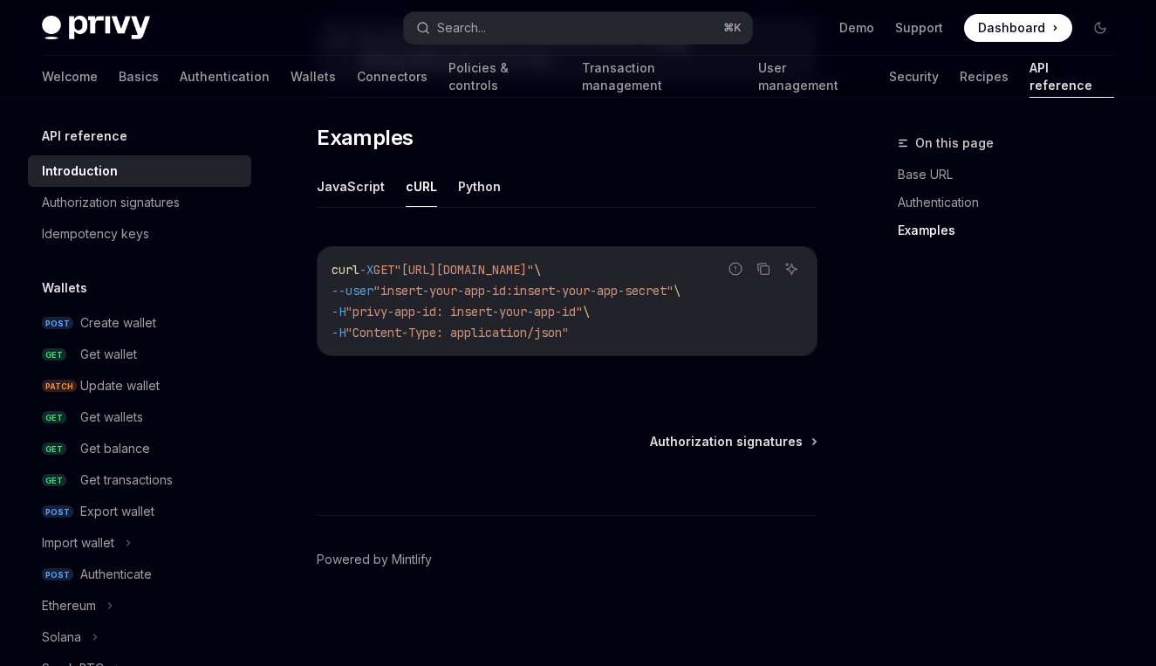
click at [571, 314] on span ""privy-app-id: insert-your-app-id"" at bounding box center [464, 312] width 237 height 16
click at [470, 189] on button "Python" at bounding box center [479, 186] width 43 height 41
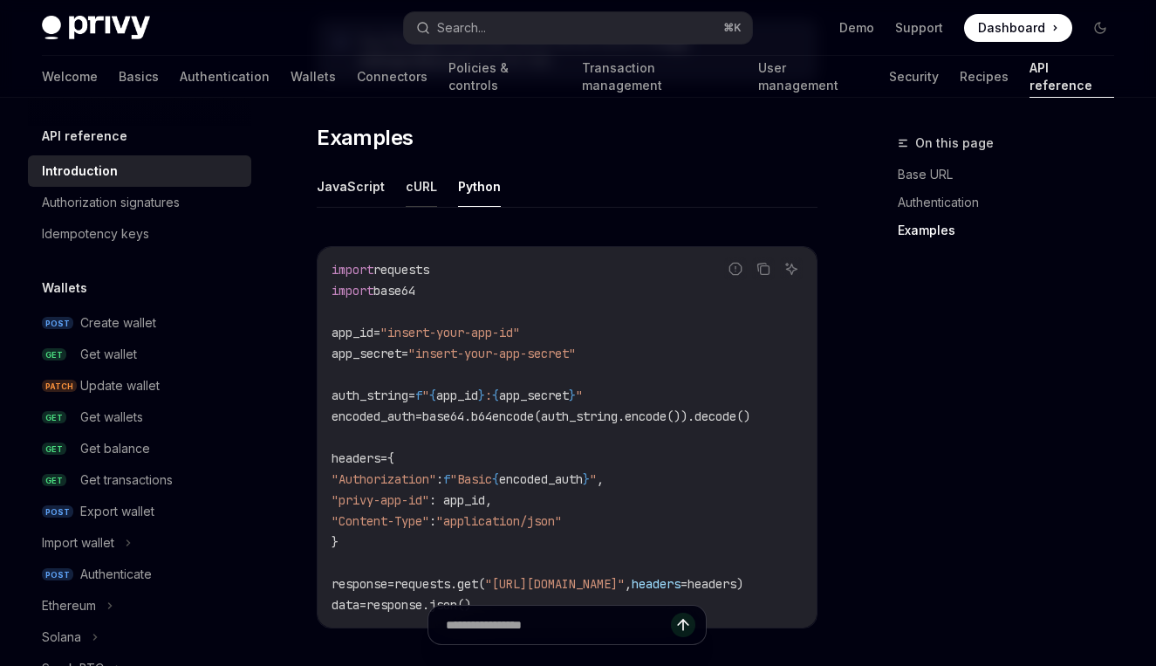
click at [414, 186] on button "cURL" at bounding box center [421, 186] width 31 height 41
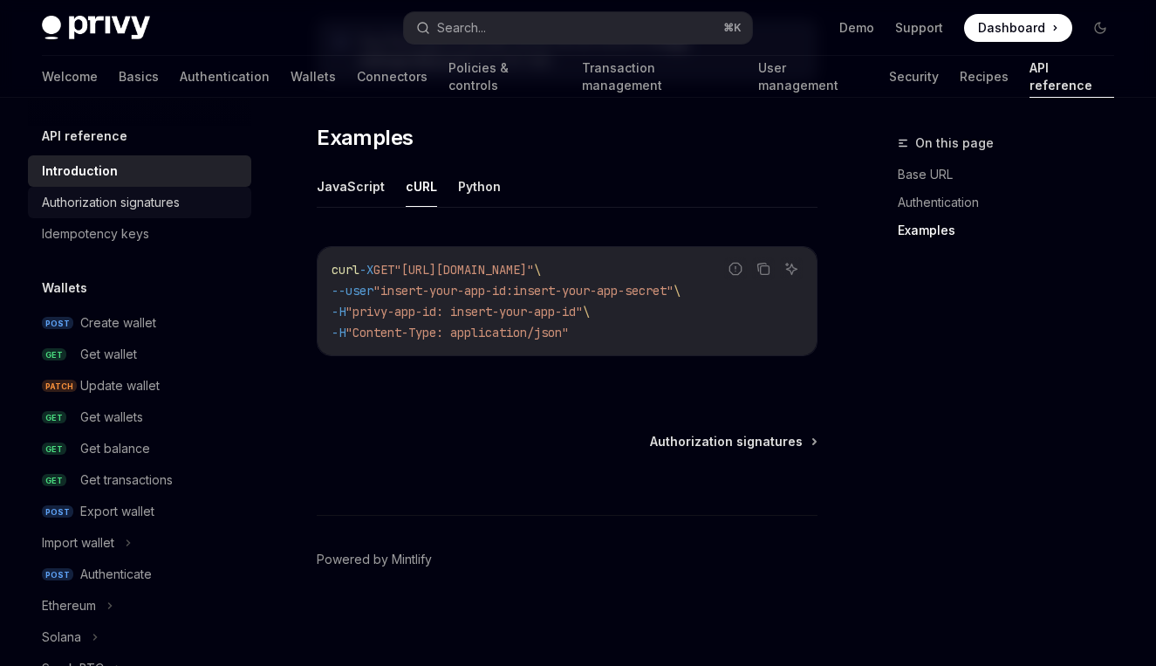
click at [142, 217] on link "Authorization signatures" at bounding box center [139, 202] width 223 height 31
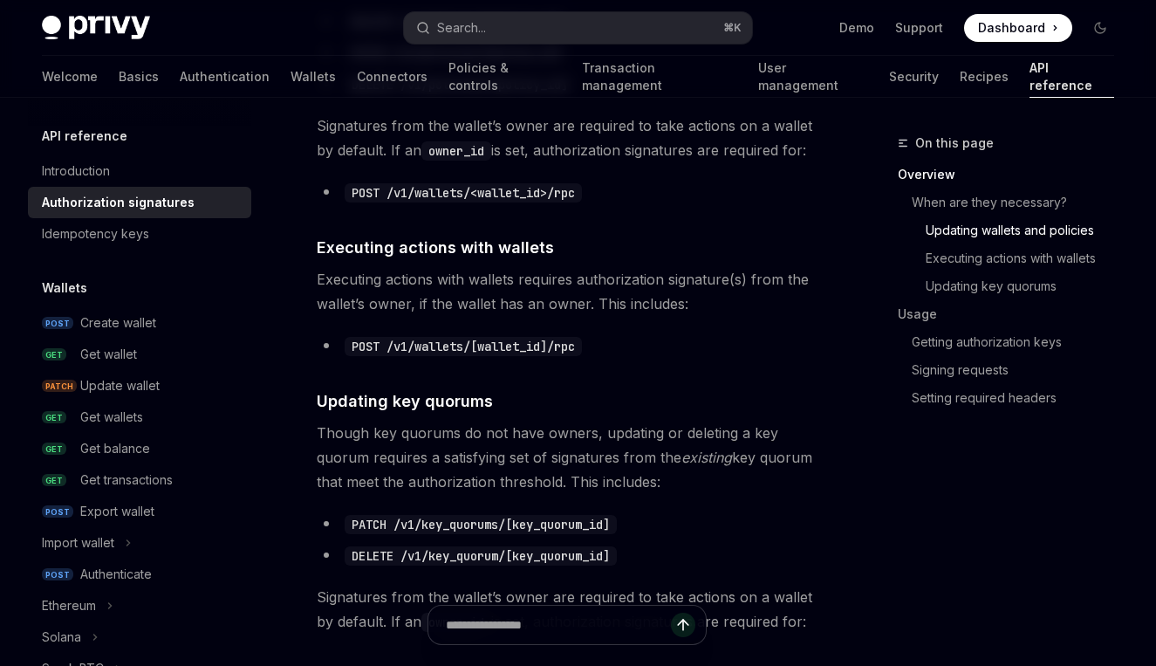
scroll to position [1180, 0]
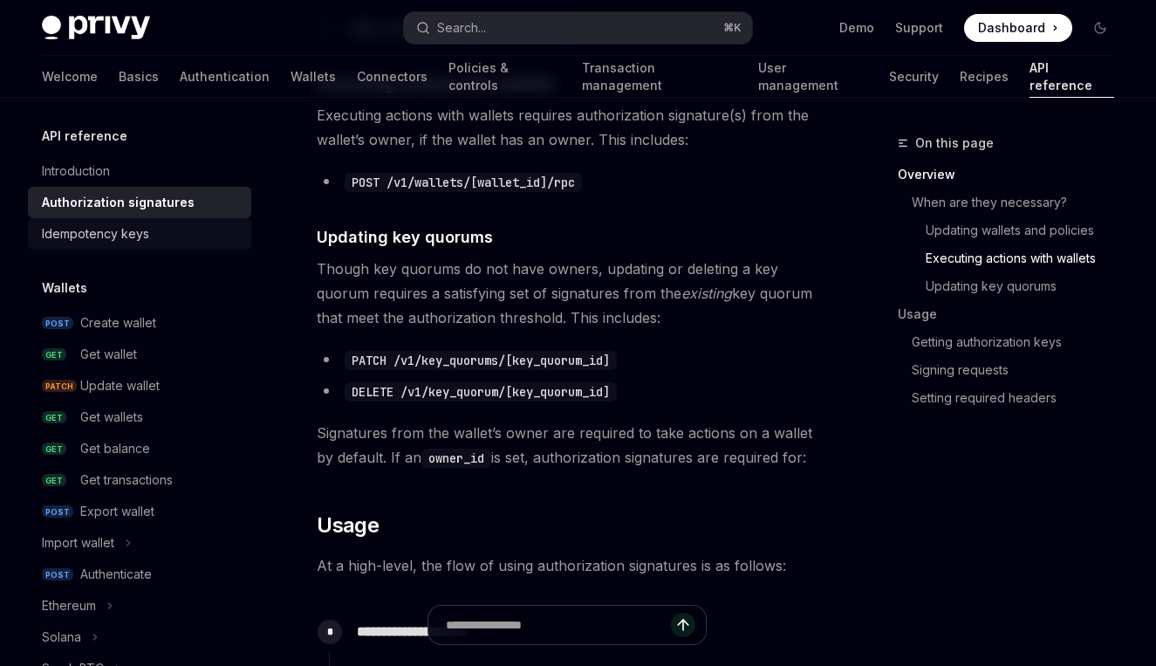
click at [132, 226] on div "Idempotency keys" at bounding box center [95, 233] width 107 height 21
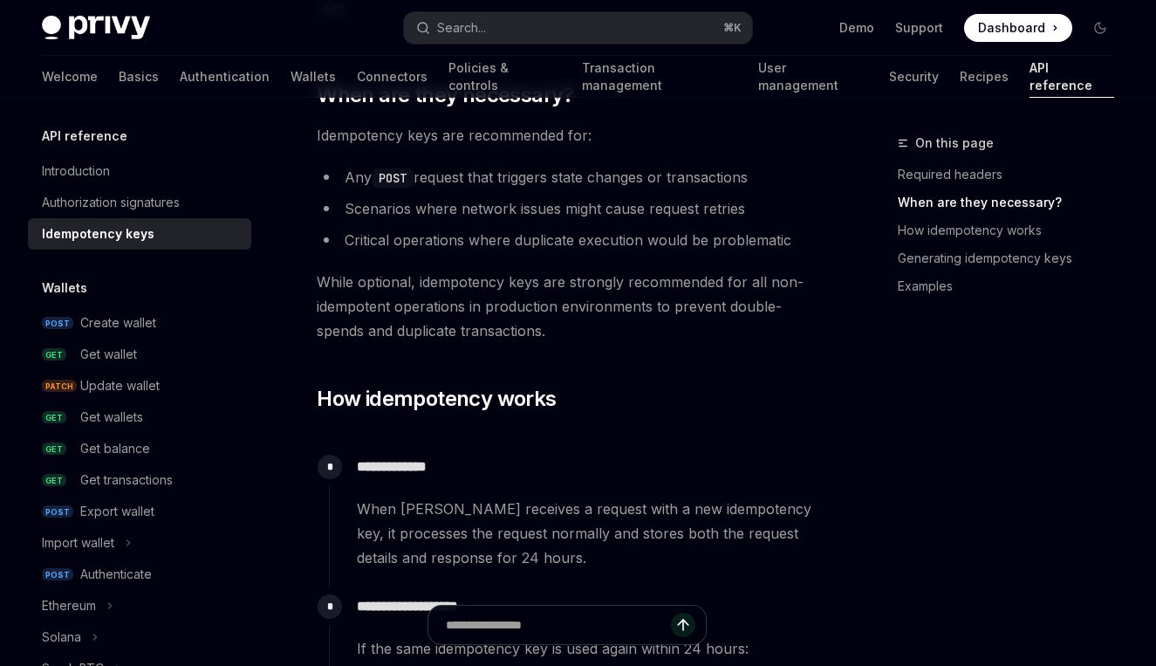
scroll to position [612, 0]
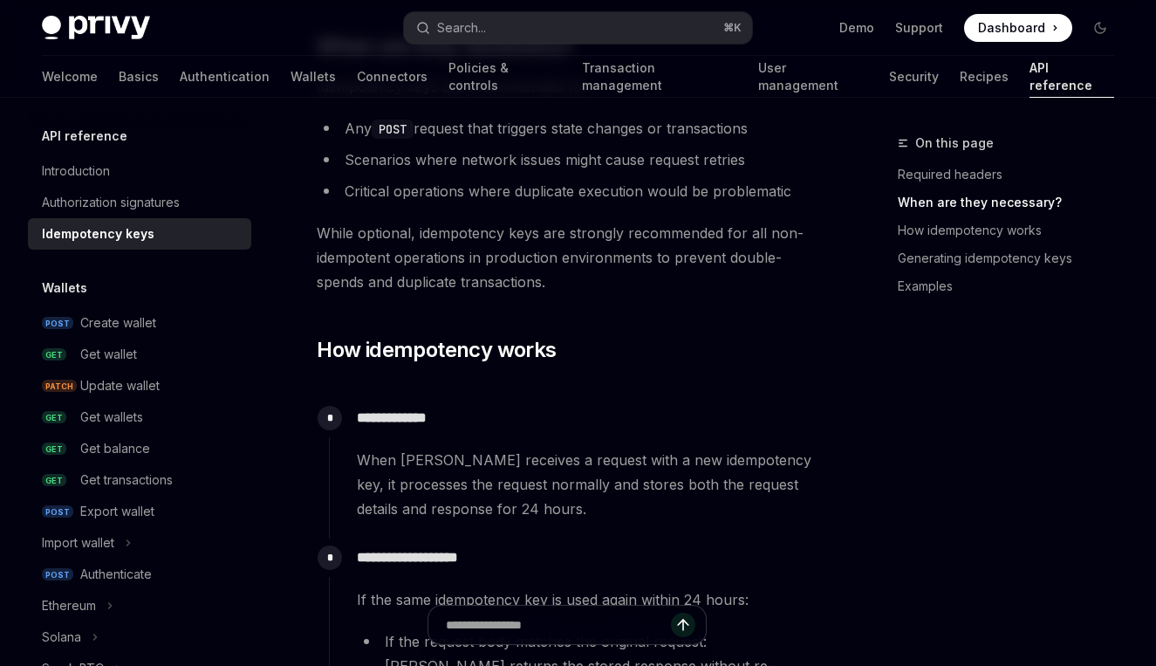
click at [441, 127] on li "Any POST request that triggers state changes or transactions" at bounding box center [567, 128] width 501 height 24
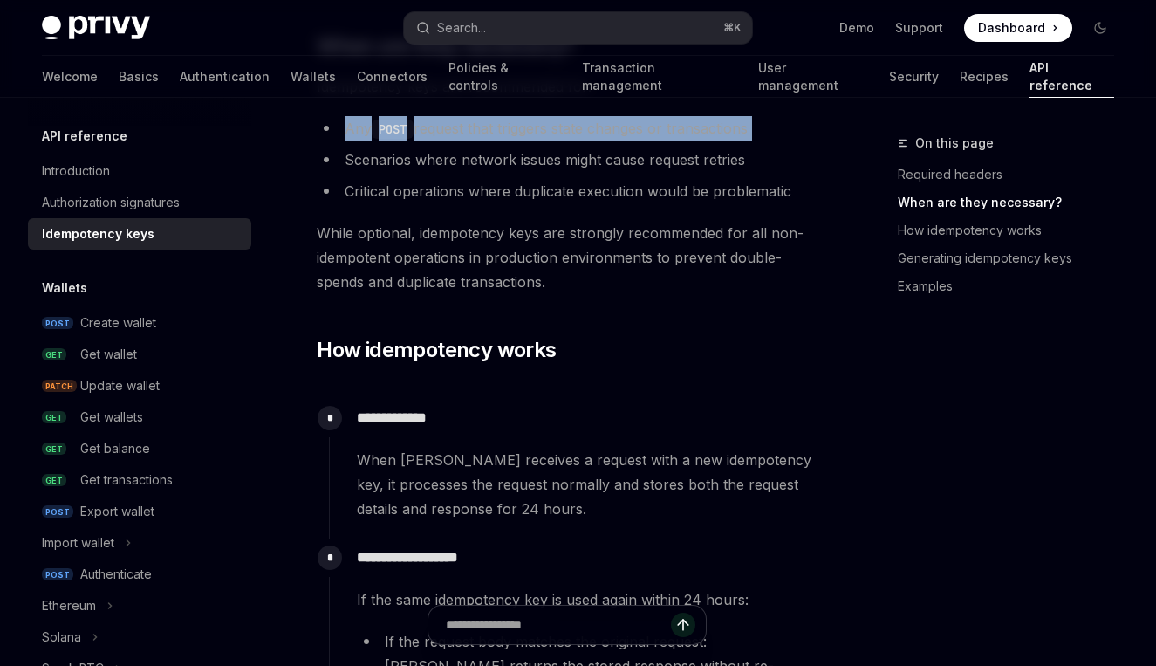
click at [441, 127] on li "Any POST request that triggers state changes or transactions" at bounding box center [567, 128] width 501 height 24
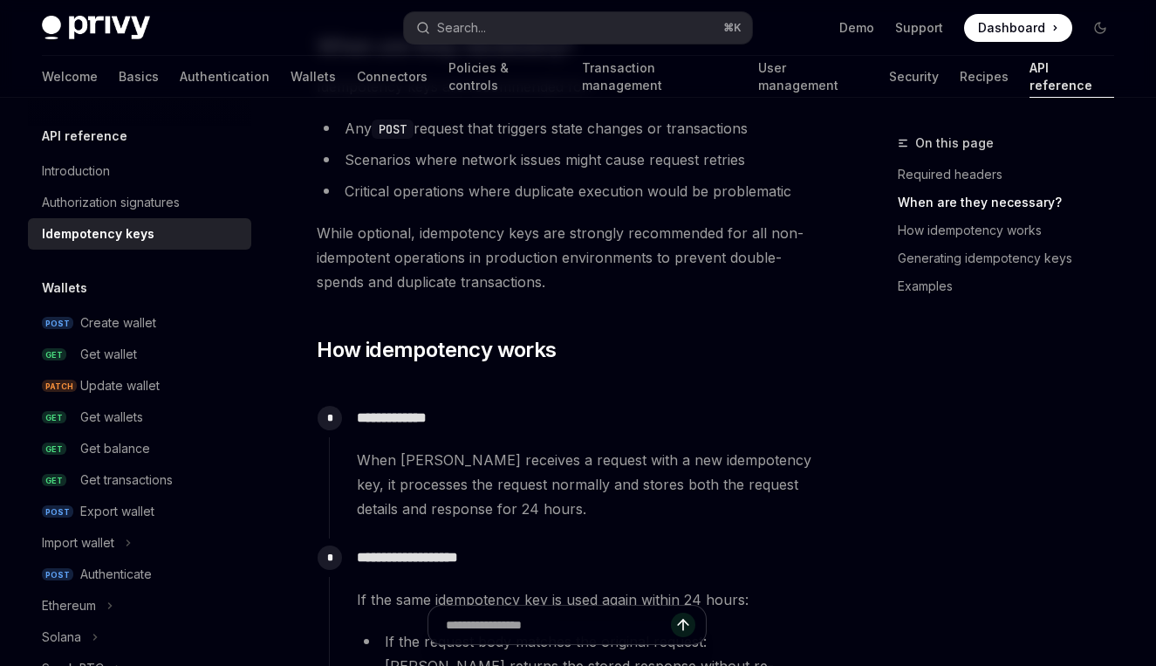
click at [442, 155] on li "Scenarios where network issues might cause request retries" at bounding box center [567, 159] width 501 height 24
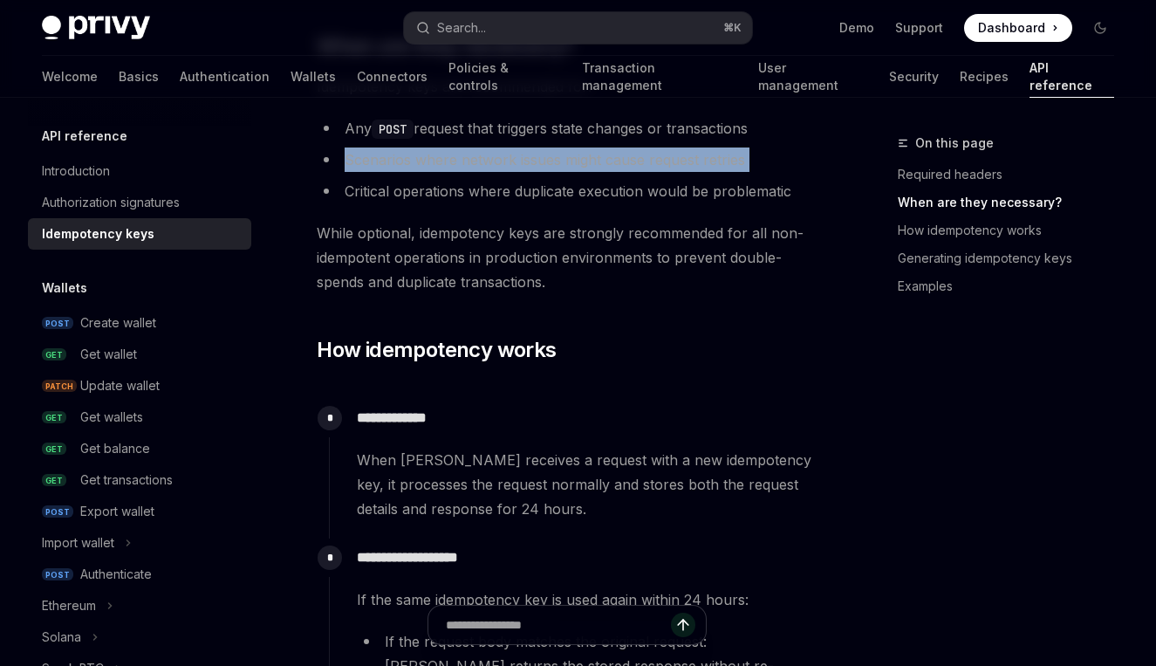
click at [442, 155] on li "Scenarios where network issues might cause request retries" at bounding box center [567, 159] width 501 height 24
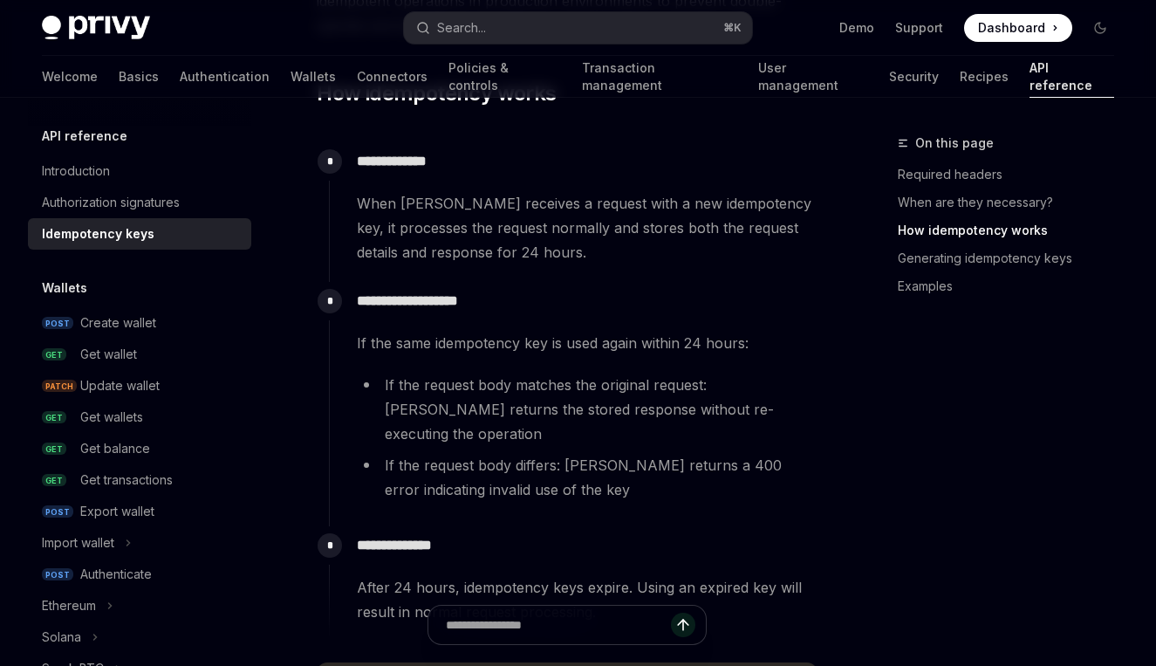
scroll to position [886, 0]
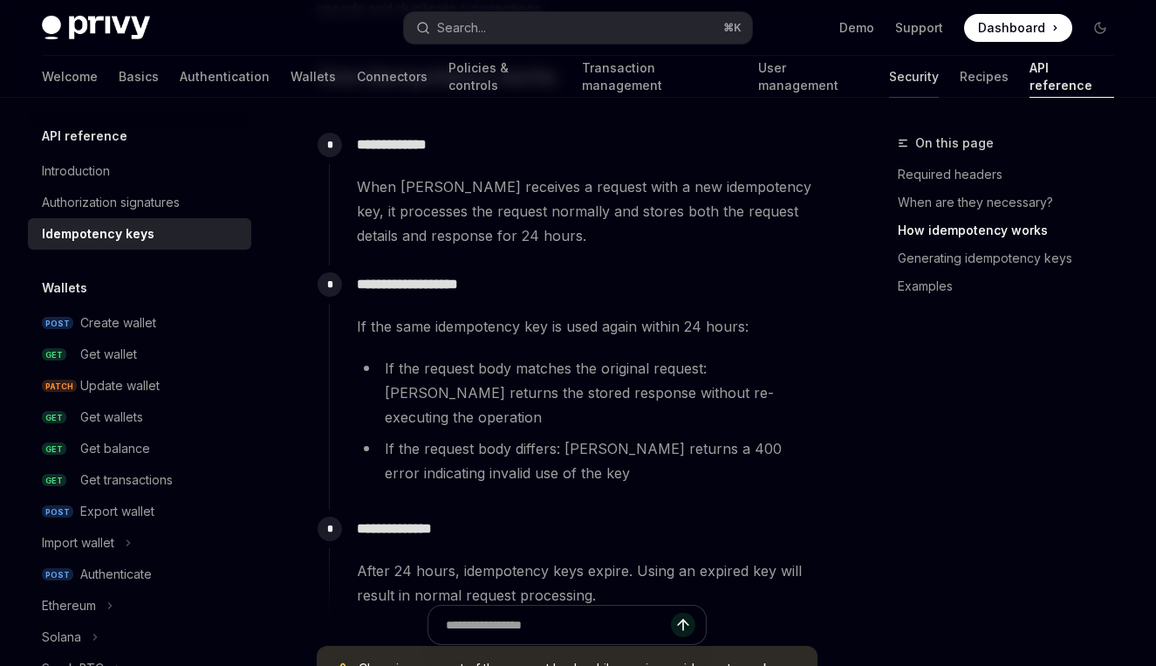
click at [889, 84] on link "Security" at bounding box center [914, 77] width 50 height 42
type textarea "*"
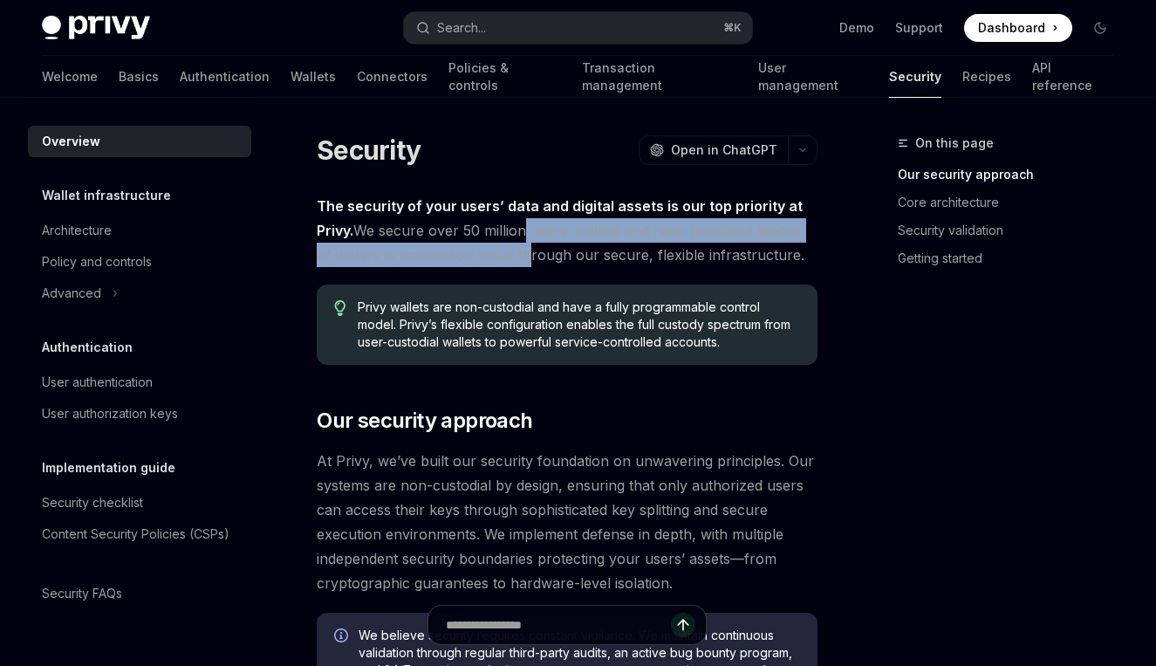
drag, startPoint x: 524, startPoint y: 229, endPoint x: 523, endPoint y: 257, distance: 28.8
click at [523, 257] on span "The security of your users’ data and digital assets is our top priority at Priv…" at bounding box center [567, 230] width 501 height 73
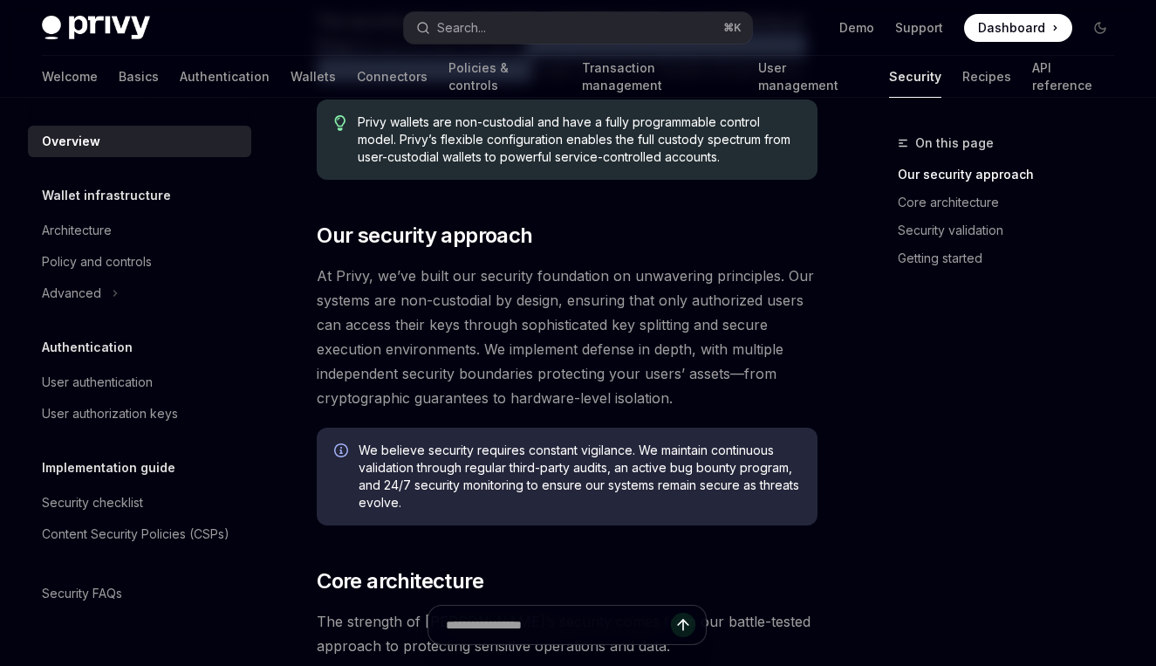
scroll to position [291, 0]
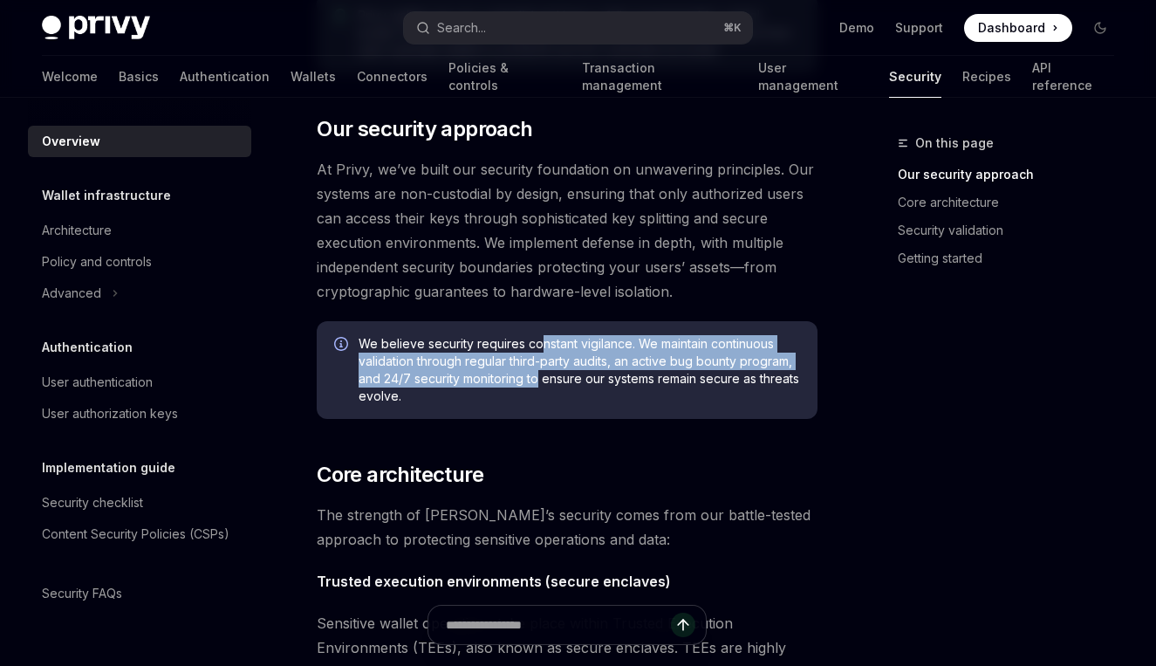
drag, startPoint x: 537, startPoint y: 337, endPoint x: 537, endPoint y: 373, distance: 35.8
click at [537, 373] on span "We believe security requires constant vigilance. We maintain continuous validat…" at bounding box center [579, 370] width 441 height 70
click at [536, 373] on span "We believe security requires constant vigilance. We maintain continuous validat…" at bounding box center [579, 370] width 441 height 70
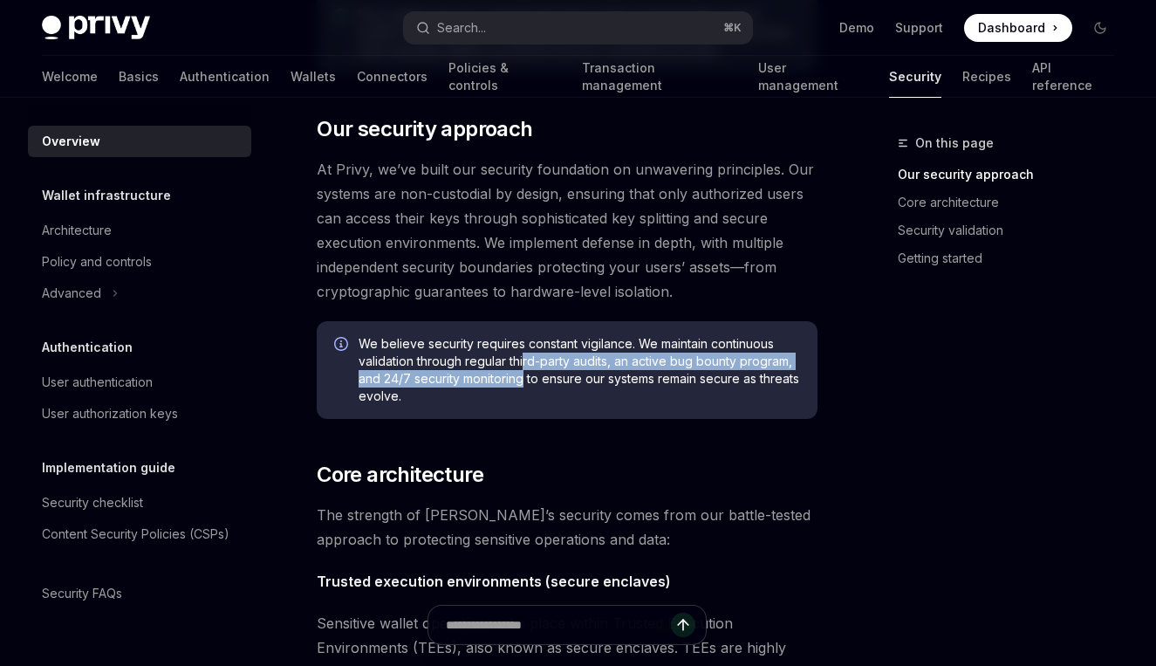
drag, startPoint x: 524, startPoint y: 353, endPoint x: 524, endPoint y: 381, distance: 27.9
click at [524, 381] on span "We believe security requires constant vigilance. We maintain continuous validat…" at bounding box center [579, 370] width 441 height 70
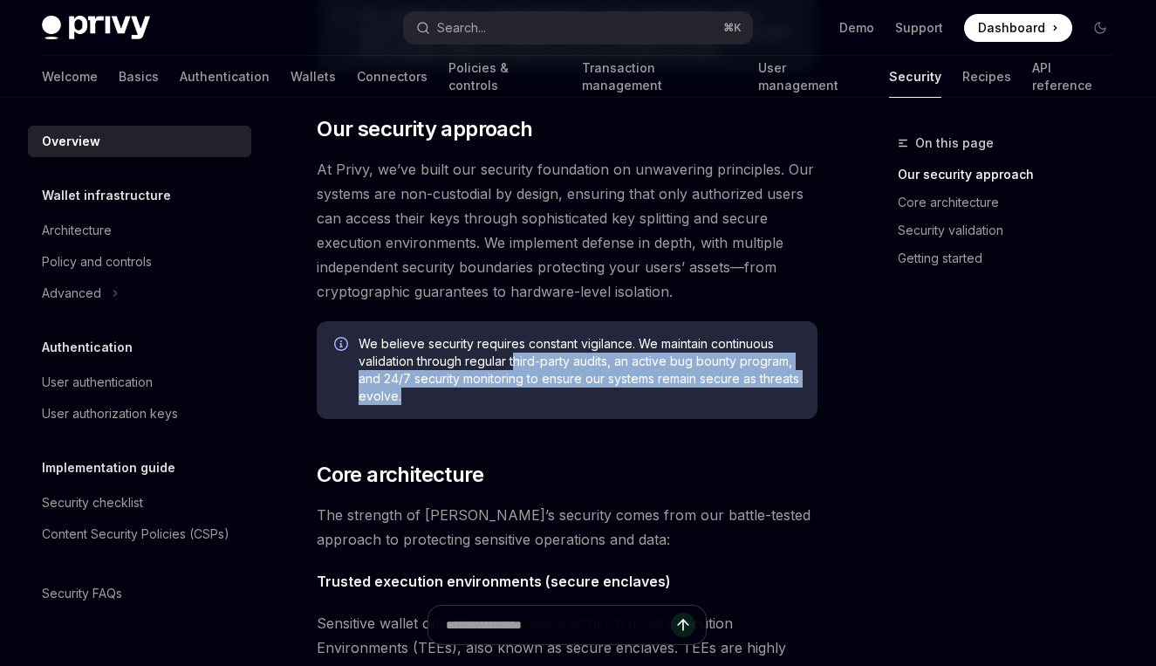
drag, startPoint x: 512, startPoint y: 357, endPoint x: 512, endPoint y: 400, distance: 42.8
click at [512, 400] on span "We believe security requires constant vigilance. We maintain continuous validat…" at bounding box center [579, 370] width 441 height 70
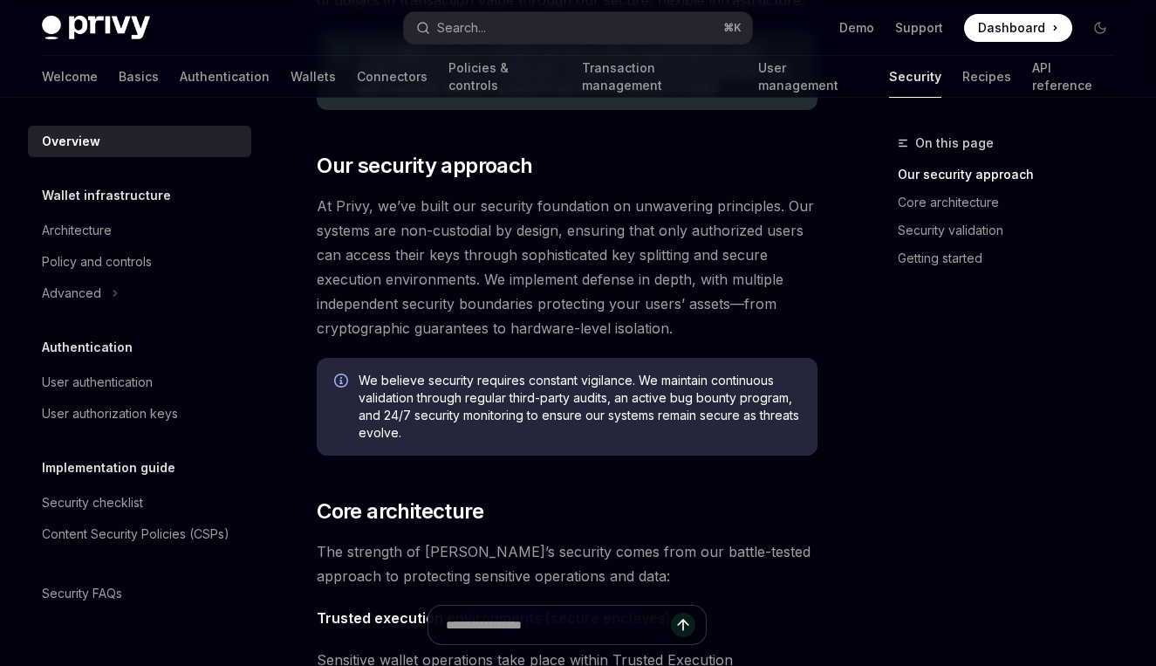
scroll to position [267, 0]
